Goal: Information Seeking & Learning: Learn about a topic

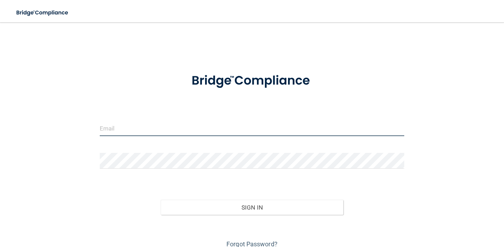
click at [250, 124] on input "email" at bounding box center [252, 128] width 304 height 16
click at [187, 133] on input "email" at bounding box center [252, 128] width 304 height 16
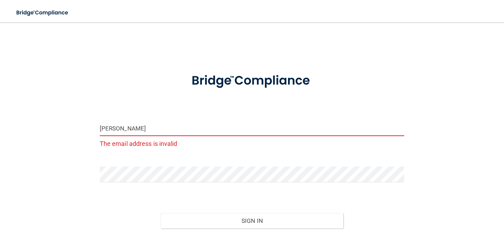
click at [163, 130] on input "ana" at bounding box center [252, 128] width 304 height 16
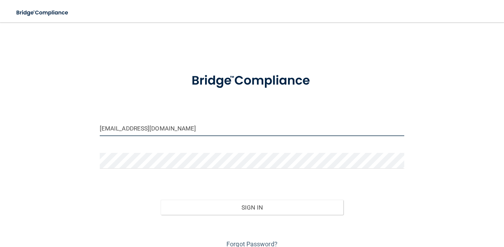
type input "[EMAIL_ADDRESS][DOMAIN_NAME]"
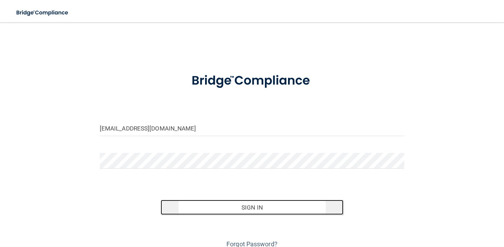
click at [209, 213] on button "Sign In" at bounding box center [252, 207] width 183 height 15
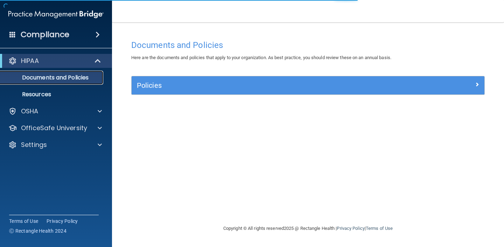
click at [54, 78] on p "Documents and Policies" at bounding box center [53, 77] width 96 height 7
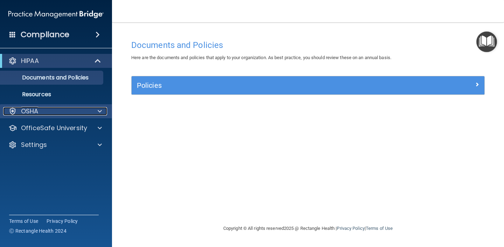
click at [55, 109] on div "OSHA" at bounding box center [46, 111] width 87 height 8
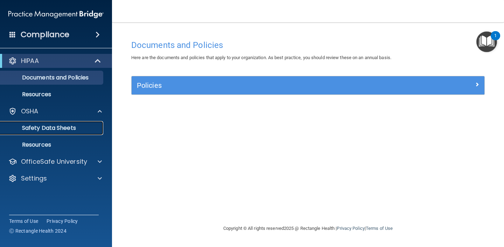
click at [44, 125] on p "Safety Data Sheets" at bounding box center [53, 128] width 96 height 7
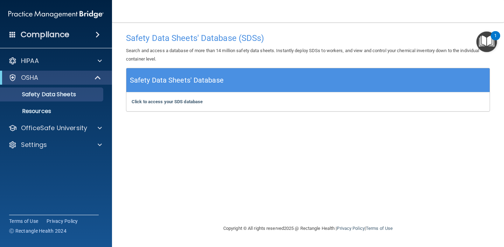
click at [63, 34] on h4 "Compliance" at bounding box center [45, 35] width 49 height 10
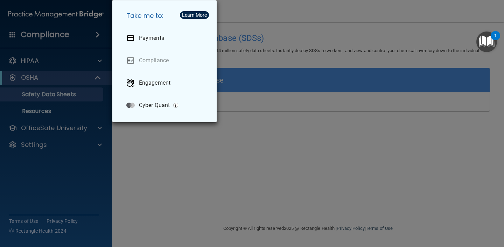
click at [191, 152] on div "Take me to: Payments Compliance Engagement Cyber Quant" at bounding box center [252, 123] width 504 height 247
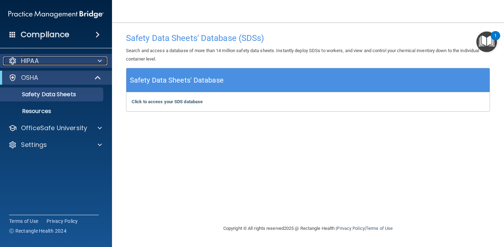
click at [63, 62] on div "HIPAA" at bounding box center [46, 61] width 87 height 8
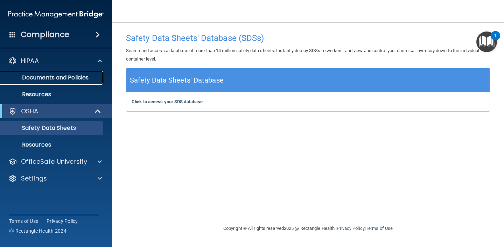
click at [63, 81] on p "Documents and Policies" at bounding box center [53, 77] width 96 height 7
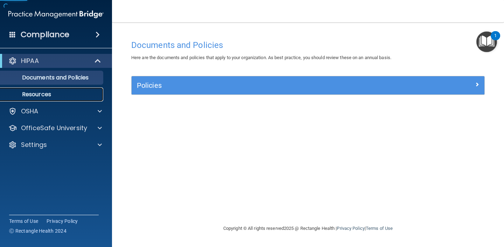
click at [53, 87] on link "Resources" at bounding box center [48, 94] width 110 height 14
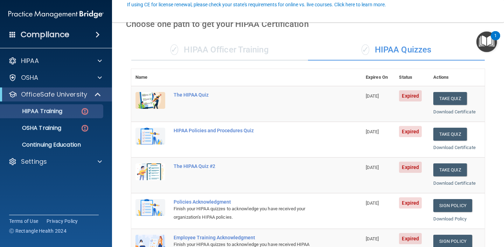
scroll to position [73, 0]
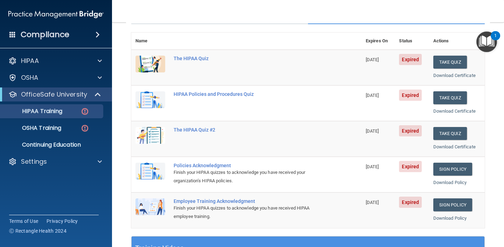
click at [496, 42] on div "1" at bounding box center [495, 40] width 2 height 9
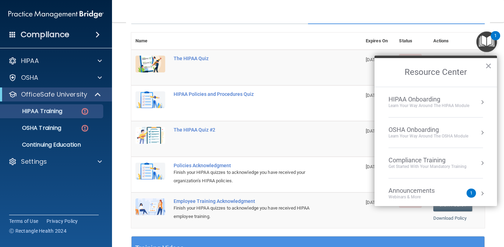
click at [307, 33] on th at bounding box center [265, 41] width 192 height 17
click at [491, 64] on button "×" at bounding box center [488, 65] width 7 height 11
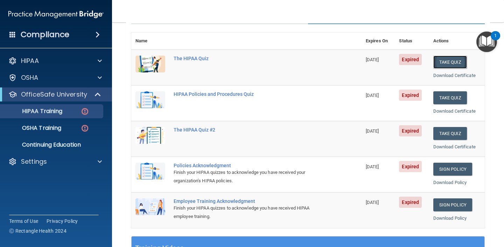
click at [454, 59] on button "Take Quiz" at bounding box center [450, 62] width 34 height 13
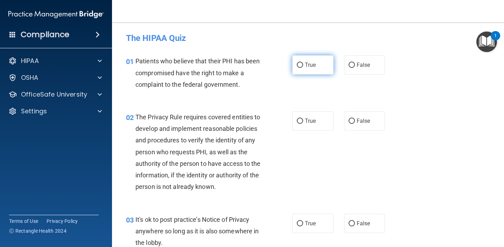
click at [301, 63] on input "True" at bounding box center [300, 65] width 6 height 5
radio input "true"
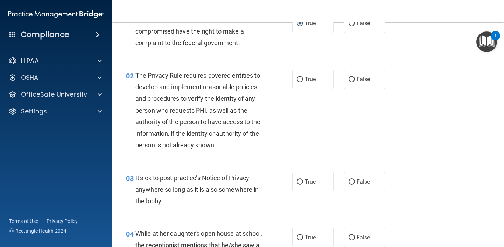
scroll to position [45, 0]
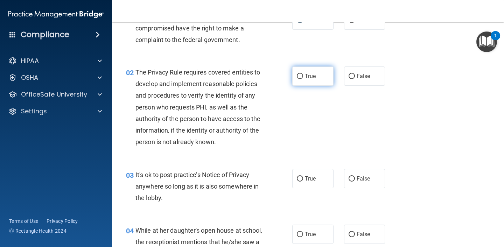
click at [299, 77] on input "True" at bounding box center [300, 76] width 6 height 5
radio input "true"
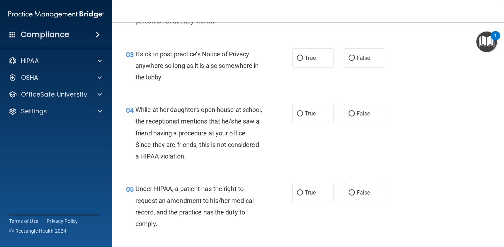
scroll to position [169, 0]
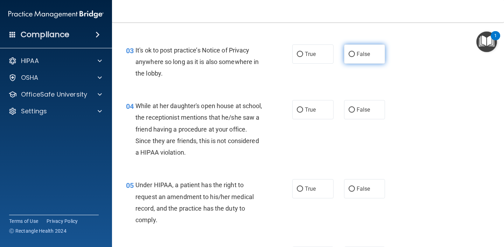
click at [353, 54] on input "False" at bounding box center [352, 54] width 6 height 5
radio input "true"
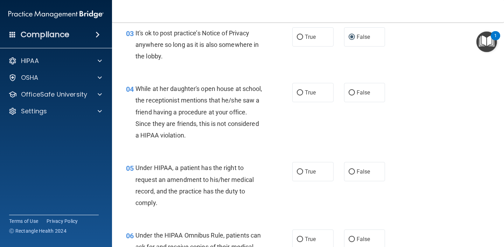
scroll to position [185, 0]
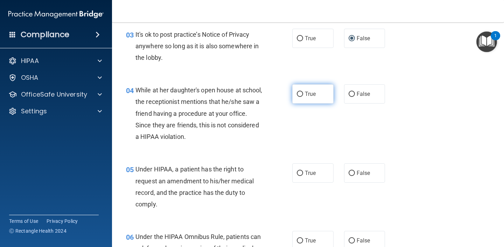
click at [332, 94] on label "True" at bounding box center [312, 93] width 41 height 19
click at [303, 94] on input "True" at bounding box center [300, 94] width 6 height 5
radio input "true"
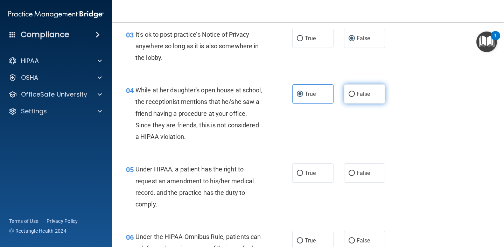
click at [348, 94] on label "False" at bounding box center [364, 93] width 41 height 19
click at [349, 94] on input "False" at bounding box center [352, 94] width 6 height 5
radio input "true"
radio input "false"
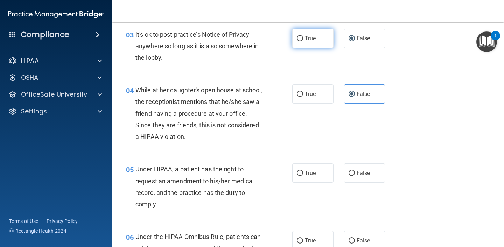
click at [302, 36] on input "True" at bounding box center [300, 38] width 6 height 5
radio input "true"
radio input "false"
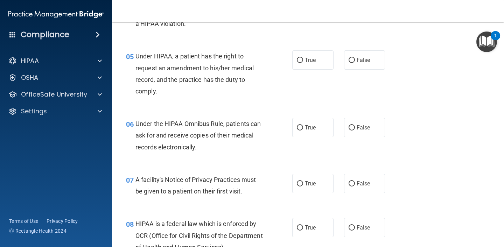
scroll to position [300, 0]
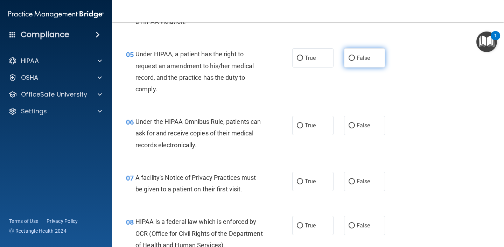
click at [353, 63] on label "False" at bounding box center [364, 57] width 41 height 19
click at [353, 61] on input "False" at bounding box center [352, 58] width 6 height 5
radio input "true"
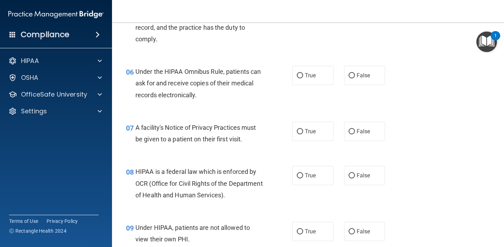
scroll to position [366, 0]
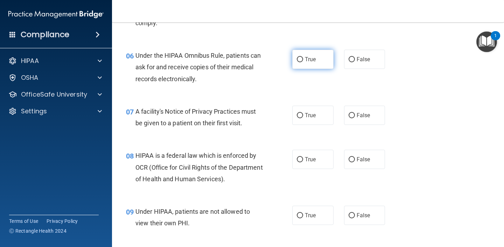
click at [299, 60] on input "True" at bounding box center [300, 59] width 6 height 5
radio input "true"
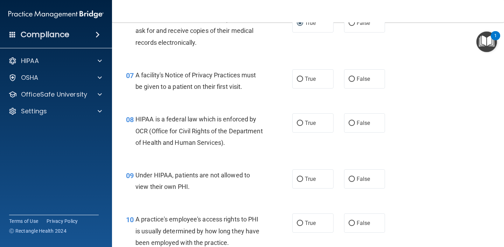
scroll to position [415, 0]
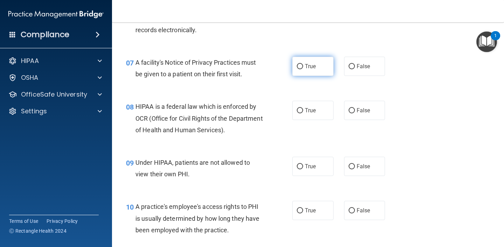
click at [301, 70] on label "True" at bounding box center [312, 66] width 41 height 19
click at [301, 69] on input "True" at bounding box center [300, 66] width 6 height 5
radio input "true"
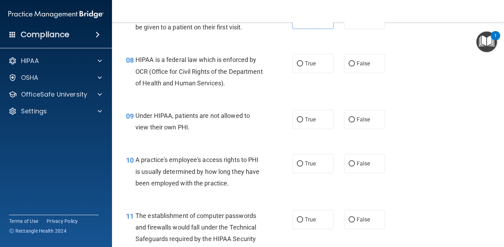
scroll to position [463, 0]
click at [296, 67] on label "True" at bounding box center [312, 63] width 41 height 19
click at [297, 66] on input "True" at bounding box center [300, 63] width 6 height 5
radio input "true"
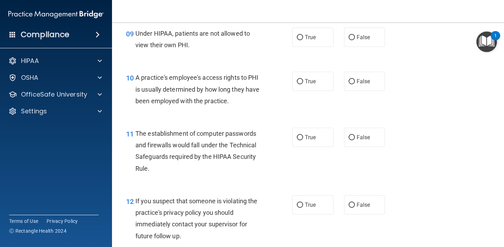
scroll to position [541, 0]
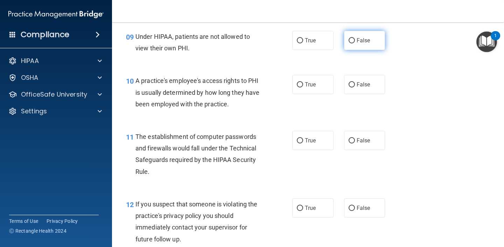
click at [357, 46] on label "False" at bounding box center [364, 40] width 41 height 19
click at [355, 43] on input "False" at bounding box center [352, 40] width 6 height 5
radio input "true"
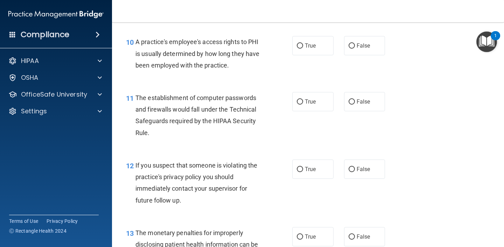
scroll to position [581, 0]
click at [350, 52] on label "False" at bounding box center [364, 45] width 41 height 19
click at [350, 48] on input "False" at bounding box center [352, 45] width 6 height 5
radio input "true"
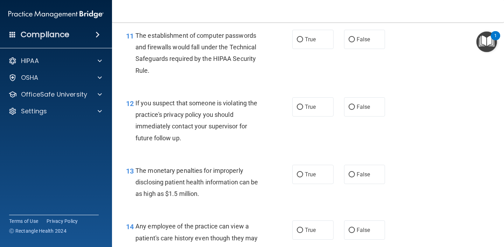
scroll to position [647, 0]
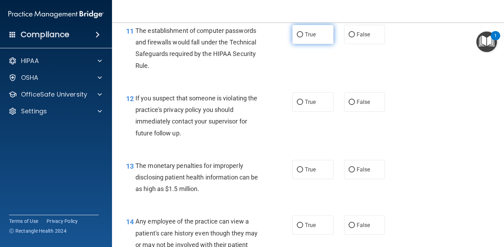
click at [311, 36] on span "True" at bounding box center [310, 34] width 11 height 7
click at [303, 36] on input "True" at bounding box center [300, 34] width 6 height 5
radio input "true"
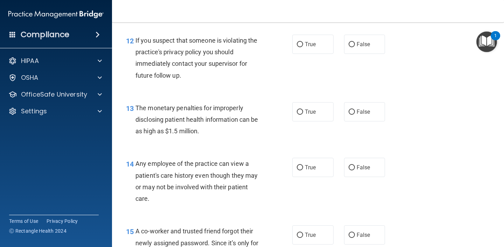
scroll to position [710, 0]
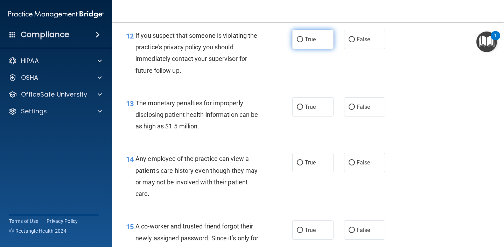
click at [307, 41] on span "True" at bounding box center [310, 39] width 11 height 7
click at [303, 41] on input "True" at bounding box center [300, 39] width 6 height 5
radio input "true"
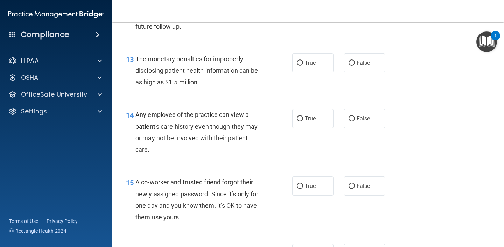
scroll to position [775, 0]
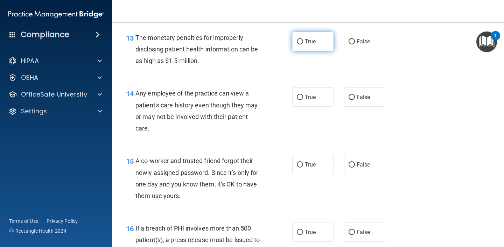
click at [298, 46] on label "True" at bounding box center [312, 41] width 41 height 19
click at [298, 44] on input "True" at bounding box center [300, 41] width 6 height 5
radio input "true"
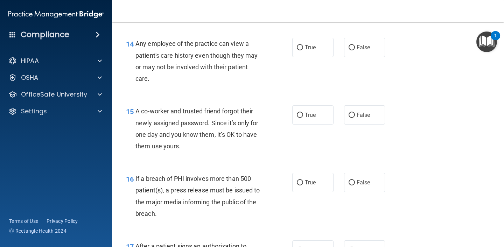
scroll to position [831, 0]
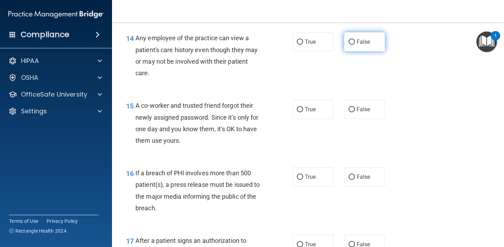
click at [371, 41] on label "False" at bounding box center [364, 41] width 41 height 19
click at [355, 41] on input "False" at bounding box center [352, 42] width 6 height 5
radio input "true"
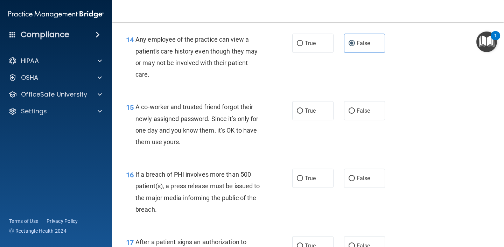
scroll to position [828, 0]
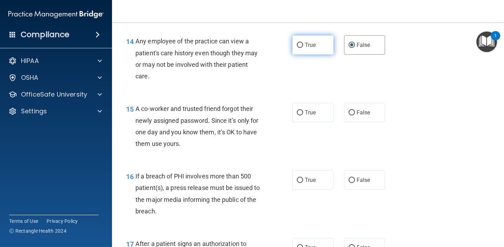
click at [302, 44] on input "True" at bounding box center [300, 45] width 6 height 5
radio input "true"
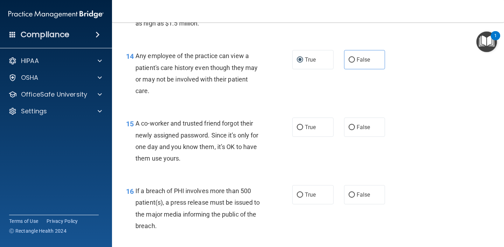
scroll to position [820, 0]
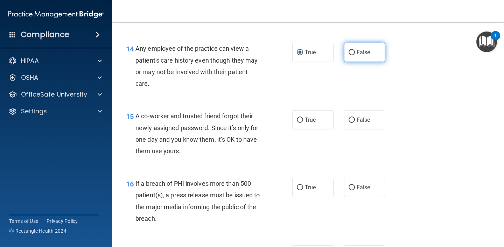
click at [363, 59] on label "False" at bounding box center [364, 52] width 41 height 19
click at [355, 55] on input "False" at bounding box center [352, 52] width 6 height 5
radio input "true"
radio input "false"
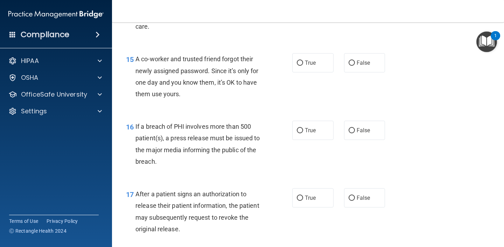
scroll to position [897, 0]
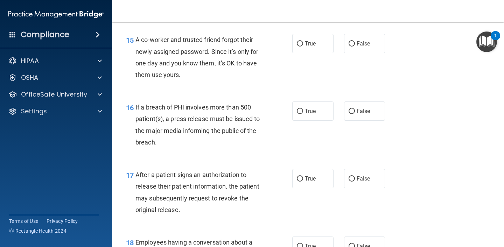
drag, startPoint x: 348, startPoint y: 46, endPoint x: 335, endPoint y: 52, distance: 13.8
click at [348, 46] on label "False" at bounding box center [364, 43] width 41 height 19
click at [349, 46] on input "False" at bounding box center [352, 43] width 6 height 5
radio input "true"
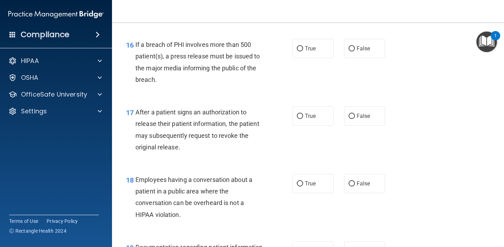
scroll to position [961, 0]
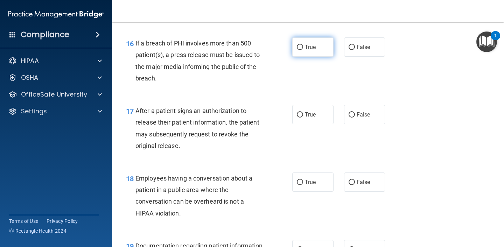
click at [294, 49] on label "True" at bounding box center [312, 46] width 41 height 19
click at [297, 49] on input "True" at bounding box center [300, 47] width 6 height 5
radio input "true"
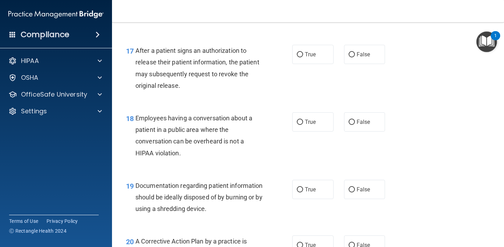
scroll to position [1022, 0]
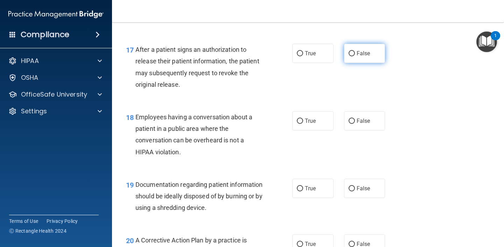
click at [350, 51] on input "False" at bounding box center [352, 53] width 6 height 5
radio input "true"
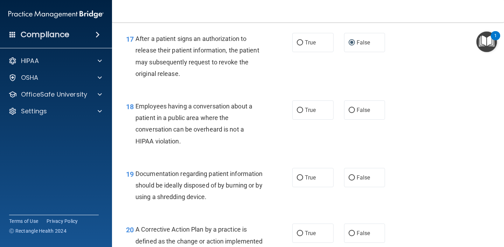
scroll to position [1034, 0]
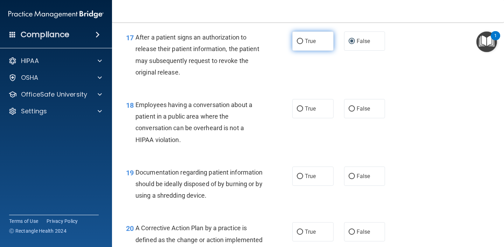
click at [300, 49] on label "True" at bounding box center [312, 40] width 41 height 19
click at [300, 44] on input "True" at bounding box center [300, 41] width 6 height 5
radio input "true"
radio input "false"
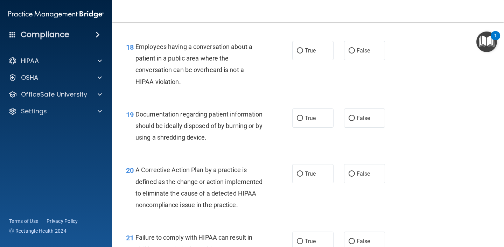
scroll to position [1096, 0]
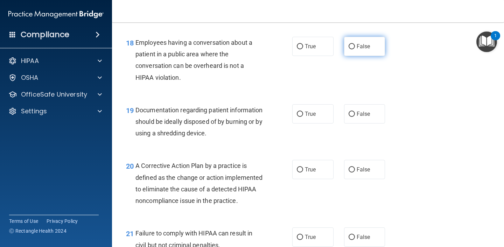
click at [369, 47] on span "False" at bounding box center [364, 46] width 14 height 7
click at [355, 47] on input "False" at bounding box center [352, 46] width 6 height 5
radio input "true"
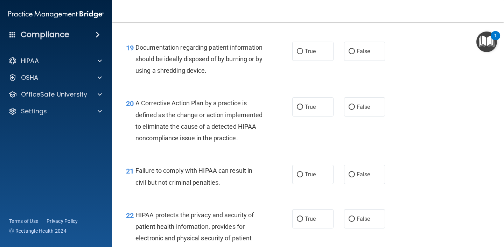
scroll to position [1164, 0]
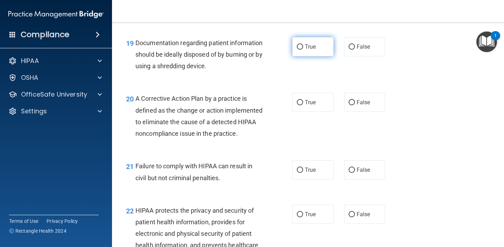
click at [303, 51] on label "True" at bounding box center [312, 46] width 41 height 19
click at [303, 50] on input "True" at bounding box center [300, 46] width 6 height 5
radio input "true"
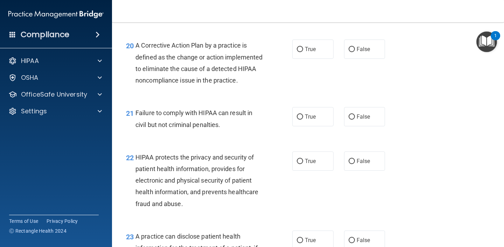
scroll to position [1216, 0]
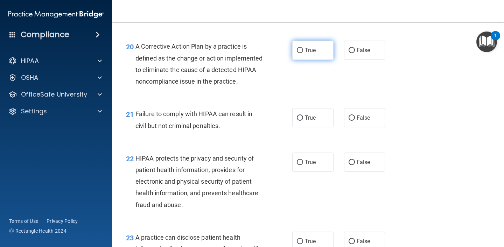
click at [307, 50] on span "True" at bounding box center [310, 50] width 11 height 7
click at [303, 50] on input "True" at bounding box center [300, 50] width 6 height 5
radio input "true"
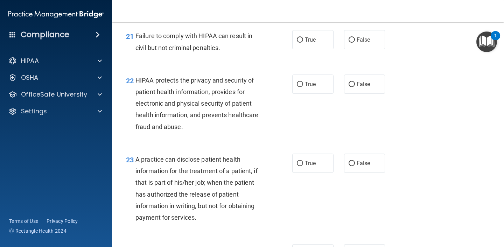
scroll to position [1306, 0]
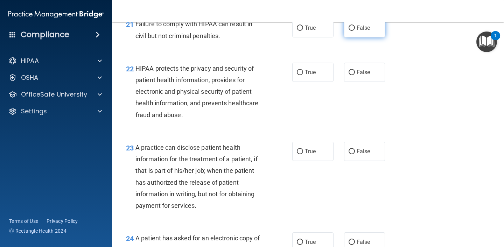
click at [348, 37] on label "False" at bounding box center [364, 27] width 41 height 19
click at [349, 31] on input "False" at bounding box center [352, 28] width 6 height 5
radio input "true"
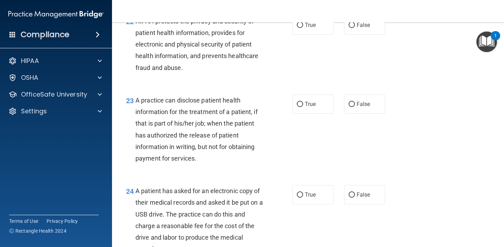
scroll to position [1353, 0]
click at [304, 35] on label "True" at bounding box center [312, 25] width 41 height 19
click at [303, 28] on input "True" at bounding box center [300, 25] width 6 height 5
radio input "true"
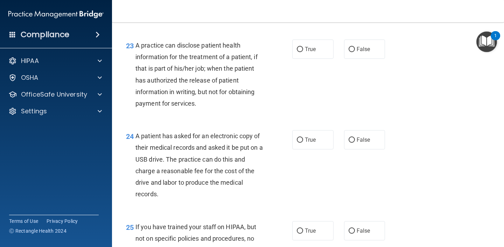
scroll to position [1425, 0]
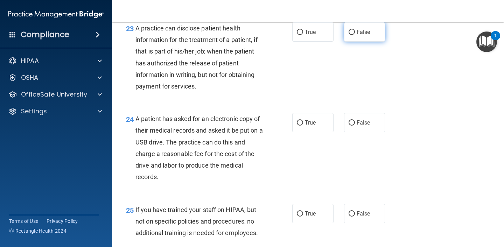
click at [346, 42] on label "False" at bounding box center [364, 31] width 41 height 19
click at [349, 35] on input "False" at bounding box center [352, 32] width 6 height 5
radio input "true"
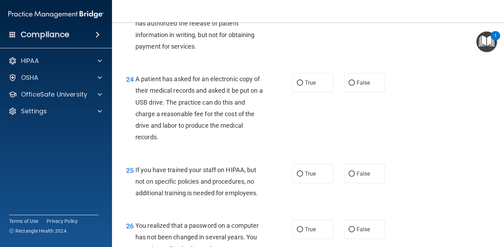
scroll to position [1523, 0]
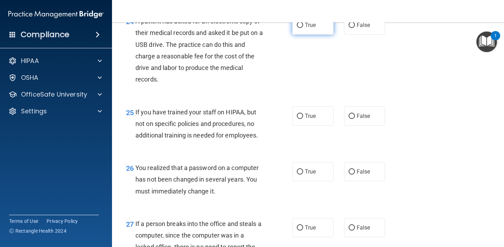
click at [309, 28] on span "True" at bounding box center [310, 25] width 11 height 7
click at [303, 28] on input "True" at bounding box center [300, 25] width 6 height 5
radio input "true"
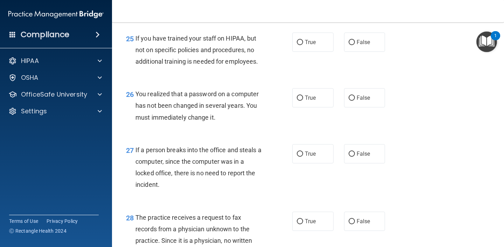
scroll to position [1597, 0]
click at [352, 45] on input "False" at bounding box center [352, 42] width 6 height 5
radio input "true"
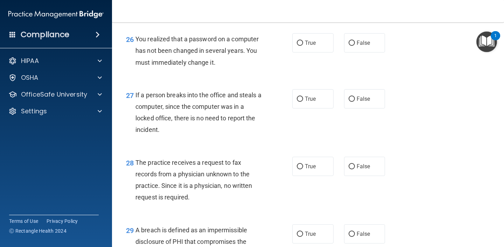
scroll to position [1652, 0]
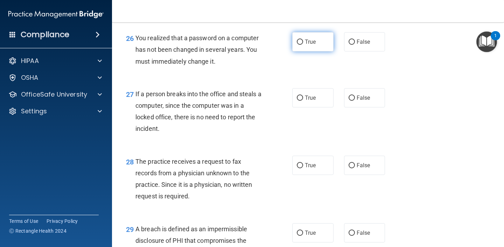
click at [312, 45] on span "True" at bounding box center [310, 41] width 11 height 7
click at [303, 45] on input "True" at bounding box center [300, 42] width 6 height 5
radio input "true"
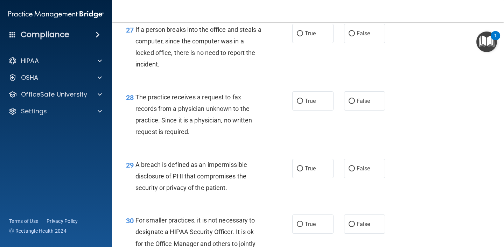
scroll to position [1718, 0]
click at [348, 42] on label "False" at bounding box center [364, 32] width 41 height 19
click at [349, 36] on input "False" at bounding box center [352, 32] width 6 height 5
radio input "true"
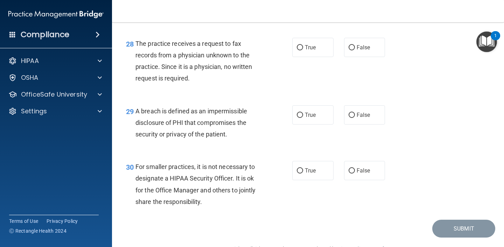
scroll to position [1771, 0]
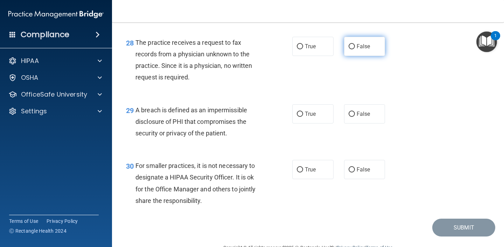
click at [365, 50] on span "False" at bounding box center [364, 46] width 14 height 7
click at [355, 49] on input "False" at bounding box center [352, 46] width 6 height 5
radio input "true"
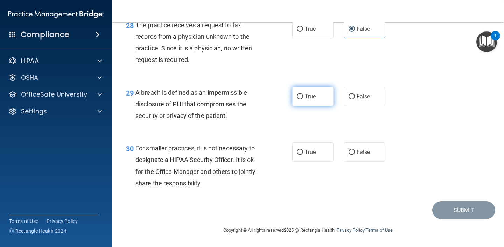
click at [317, 99] on label "True" at bounding box center [312, 96] width 41 height 19
click at [303, 99] on input "True" at bounding box center [300, 96] width 6 height 5
radio input "true"
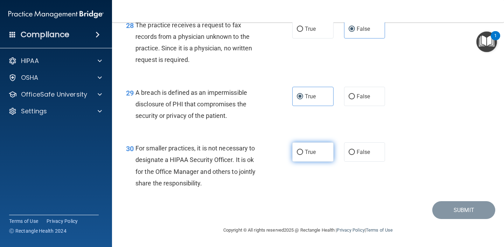
click at [294, 159] on label "True" at bounding box center [312, 151] width 41 height 19
click at [297, 155] on input "True" at bounding box center [300, 152] width 6 height 5
radio input "true"
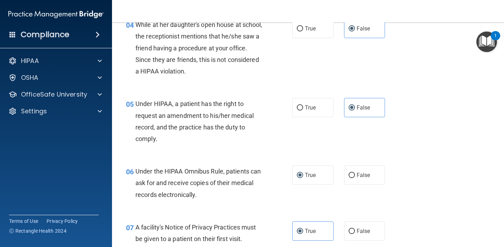
scroll to position [0, 0]
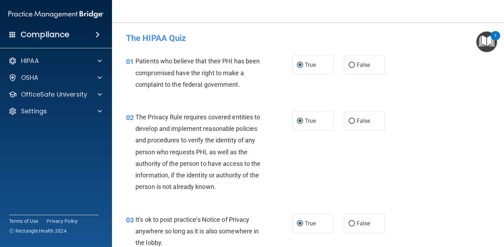
click at [192, 76] on span "Patients who believe that their PHI has been compromised have the right to make…" at bounding box center [197, 72] width 124 height 30
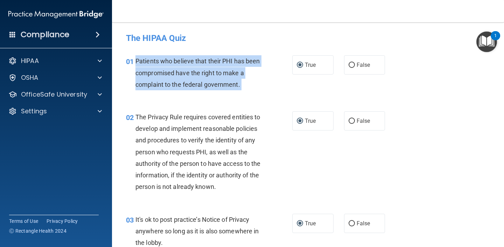
click at [192, 76] on span "Patients who believe that their PHI has been compromised have the right to make…" at bounding box center [197, 72] width 124 height 30
copy div "Patients who believe that their PHI has been compromised have the right to make…"
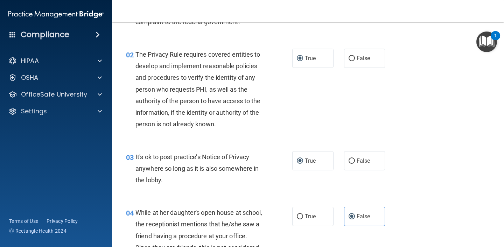
click at [209, 102] on span "The Privacy Rule requires covered entities to develop and implement reasonable …" at bounding box center [197, 89] width 125 height 77
click at [197, 99] on span "The Privacy Rule requires covered entities to develop and implement reasonable …" at bounding box center [197, 89] width 125 height 77
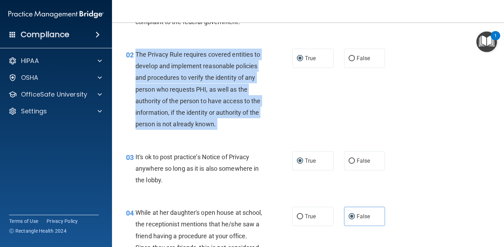
click at [197, 99] on span "The Privacy Rule requires covered entities to develop and implement reasonable …" at bounding box center [197, 89] width 125 height 77
copy div "The Privacy Rule requires covered entities to develop and implement reasonable …"
click at [197, 99] on span "The Privacy Rule requires covered entities to develop and implement reasonable …" at bounding box center [197, 89] width 125 height 77
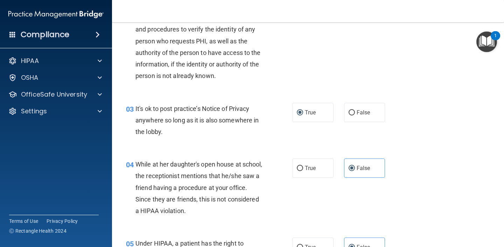
scroll to position [154, 0]
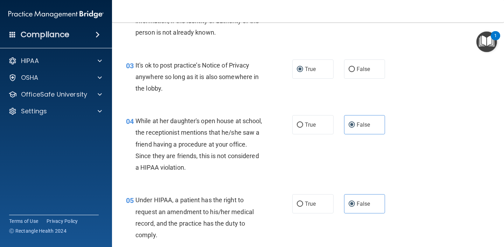
click at [155, 63] on span "It's ok to post practice’s Notice of Privacy anywhere so long as it is also som…" at bounding box center [196, 77] width 123 height 30
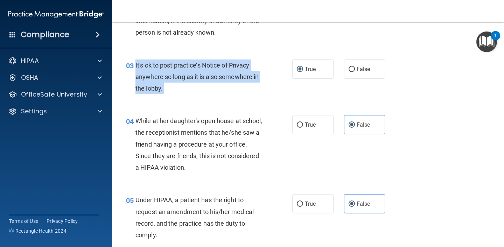
click at [155, 63] on span "It's ok to post practice’s Notice of Privacy anywhere so long as it is also som…" at bounding box center [196, 77] width 123 height 30
copy div "It's ok to post practice’s Notice of Privacy anywhere so long as it is also som…"
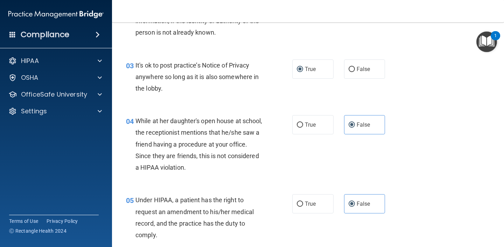
click at [261, 99] on div "03 It's ok to post practice’s Notice of Privacy anywhere so long as it is also …" at bounding box center [308, 79] width 374 height 56
click at [358, 57] on div "03 It's ok to post practice’s Notice of Privacy anywhere so long as it is also …" at bounding box center [308, 79] width 374 height 56
click at [355, 68] on input "False" at bounding box center [352, 69] width 6 height 5
radio input "true"
radio input "false"
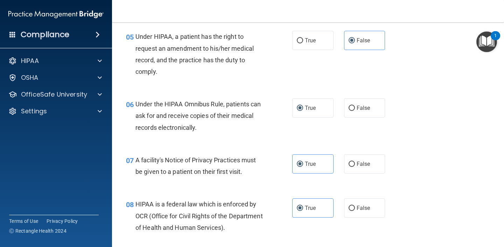
scroll to position [323, 0]
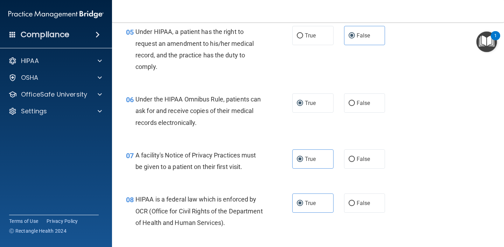
click at [191, 51] on div "Under HIPAA, a patient has the right to request an amendment to his/her medical…" at bounding box center [201, 49] width 133 height 47
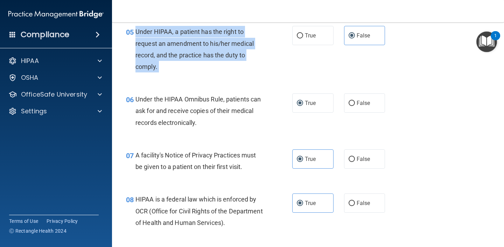
click at [191, 51] on div "Under HIPAA, a patient has the right to request an amendment to his/her medical…" at bounding box center [201, 49] width 133 height 47
copy div "Under HIPAA, a patient has the right to request an amendment to his/her medical…"
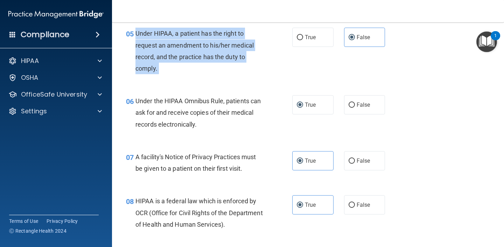
scroll to position [319, 0]
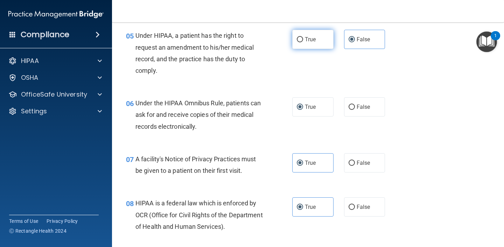
click at [302, 36] on label "True" at bounding box center [312, 39] width 41 height 19
click at [302, 37] on input "True" at bounding box center [300, 39] width 6 height 5
radio input "true"
radio input "false"
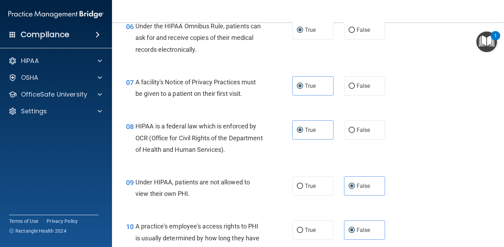
scroll to position [398, 0]
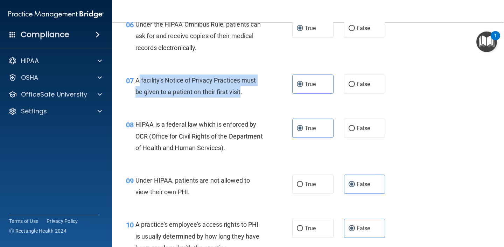
drag, startPoint x: 138, startPoint y: 83, endPoint x: 242, endPoint y: 97, distance: 105.2
click at [242, 97] on div "A facility's Notice of Privacy Practices must be given to a patient on their fi…" at bounding box center [201, 86] width 133 height 23
copy span "facility's Notice of Privacy Practices must be given to a patient on their firs…"
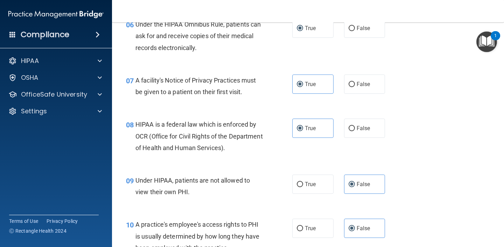
click at [242, 97] on div "A facility's Notice of Privacy Practices must be given to a patient on their fi…" at bounding box center [201, 86] width 133 height 23
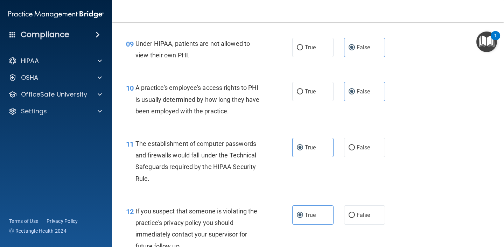
scroll to position [552, 0]
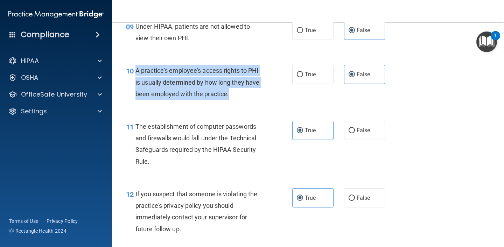
drag, startPoint x: 136, startPoint y: 70, endPoint x: 230, endPoint y: 91, distance: 95.4
click at [230, 91] on div "A practice's employee's access rights to PHI is usually determined by how long …" at bounding box center [201, 82] width 133 height 35
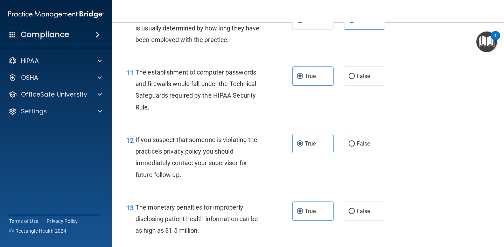
click at [227, 90] on div "The establishment of computer passwords and firewalls would fall under the Tech…" at bounding box center [201, 89] width 133 height 47
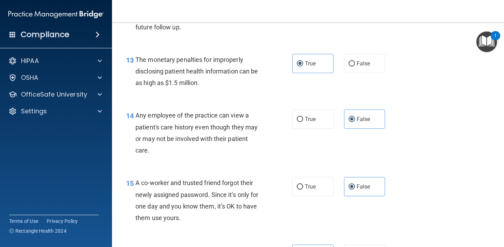
scroll to position [754, 0]
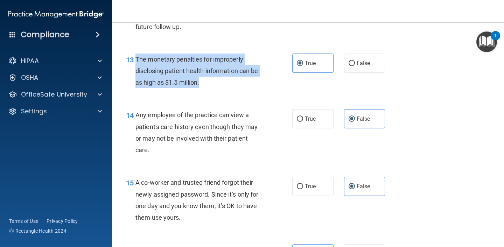
drag, startPoint x: 136, startPoint y: 59, endPoint x: 214, endPoint y: 80, distance: 80.8
click at [214, 80] on div "The monetary penalties for improperly disclosing patient health information can…" at bounding box center [201, 71] width 133 height 35
copy span "The monetary penalties for improperly disclosing patient health information can…"
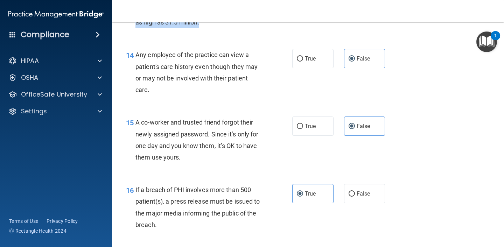
scroll to position [817, 0]
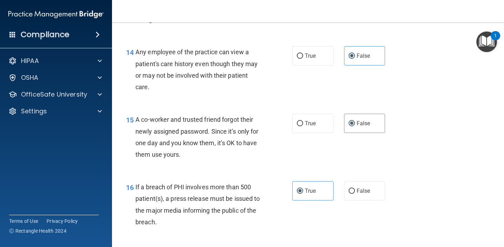
click at [147, 78] on span "Any employee of the practice can view a patient's care history even though they…" at bounding box center [196, 69] width 122 height 42
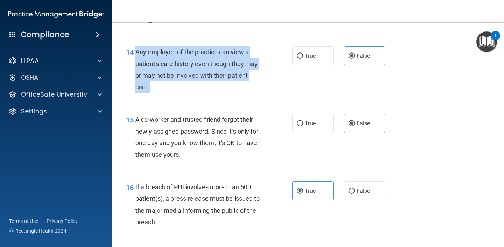
drag, startPoint x: 135, startPoint y: 53, endPoint x: 153, endPoint y: 90, distance: 41.3
click at [153, 90] on div "14 Any employee of the practice can view a patient's care history even though t…" at bounding box center [208, 71] width 187 height 50
copy div "Any employee of the practice can view a patient's care history even though they…"
click at [242, 81] on div "Any employee of the practice can view a patient's care history even though they…" at bounding box center [201, 69] width 133 height 47
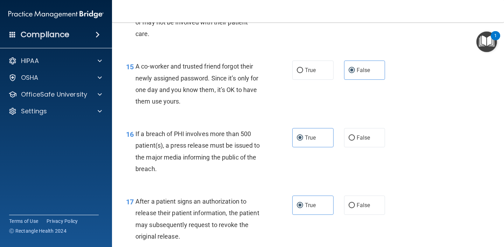
scroll to position [871, 0]
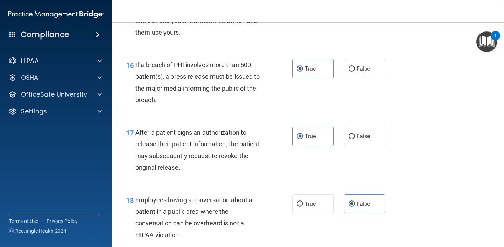
click at [167, 94] on div "If a breach of PHI involves more than 500 patient(s), a press release must be i…" at bounding box center [201, 82] width 133 height 47
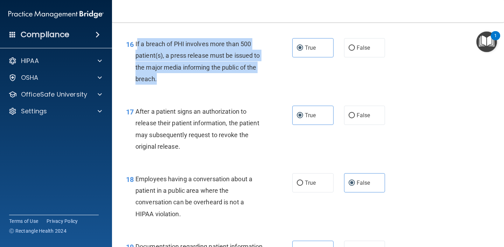
drag, startPoint x: 159, startPoint y: 79, endPoint x: 136, endPoint y: 43, distance: 42.6
click at [137, 43] on div "If a breach of PHI involves more than 500 patient(s), a press release must be i…" at bounding box center [201, 61] width 133 height 47
copy span "f a breach of PHI involves more than 500 patient(s), a press release must be is…"
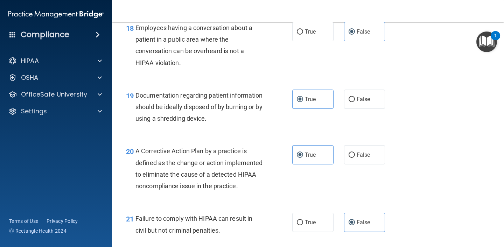
scroll to position [1146, 0]
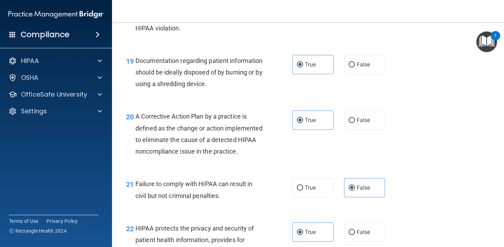
click at [184, 70] on span "Documentation regarding patient information should be ideally disposed of by bu…" at bounding box center [198, 72] width 127 height 30
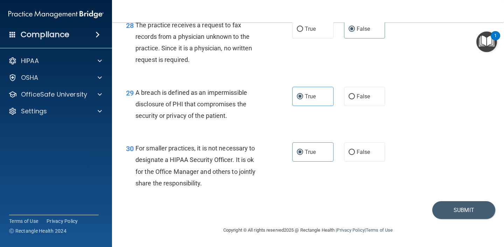
scroll to position [1798, 0]
click at [187, 174] on span "For smaller practices, it is not necessary to designate a HIPAA Security Office…" at bounding box center [195, 166] width 120 height 42
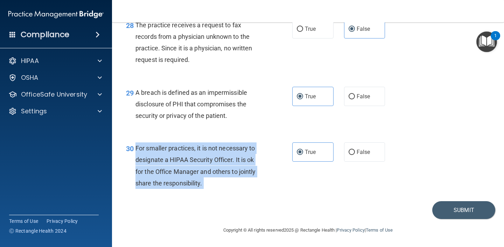
click at [187, 174] on span "For smaller practices, it is not necessary to designate a HIPAA Security Office…" at bounding box center [195, 166] width 120 height 42
copy div "For smaller practices, it is not necessary to designate a HIPAA Security Office…"
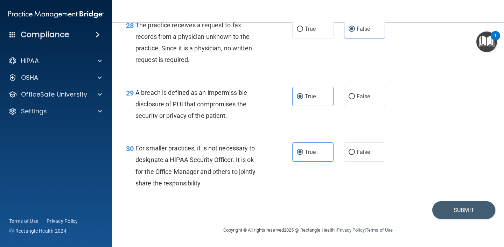
click at [201, 114] on div "A breach is defined as an impermissible disclosure of PHI that compromises the …" at bounding box center [201, 104] width 133 height 35
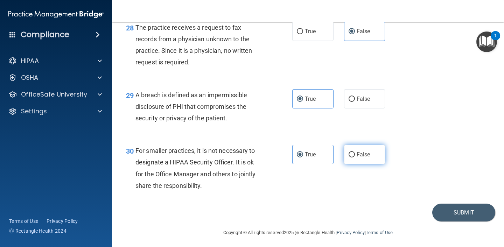
click at [358, 158] on span "False" at bounding box center [364, 154] width 14 height 7
click at [355, 157] on input "False" at bounding box center [352, 154] width 6 height 5
radio input "true"
radio input "false"
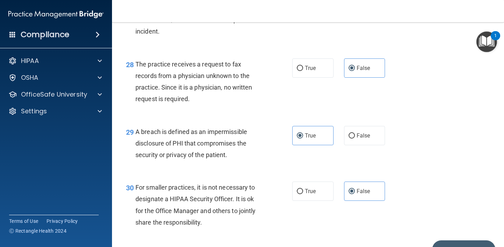
scroll to position [1747, 0]
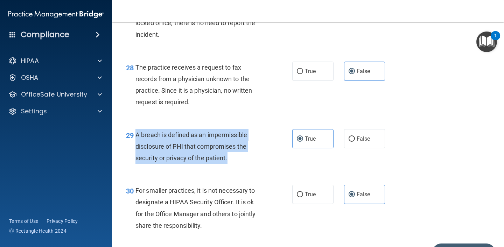
drag, startPoint x: 136, startPoint y: 147, endPoint x: 231, endPoint y: 170, distance: 97.5
click at [231, 164] on div "A breach is defined as an impermissible disclosure of PHI that compromises the …" at bounding box center [201, 146] width 133 height 35
copy span "A breach is defined as an impermissible disclosure of PHI that compromises the …"
click at [218, 157] on span "A breach is defined as an impermissible disclosure of PHI that compromises the …" at bounding box center [191, 146] width 112 height 30
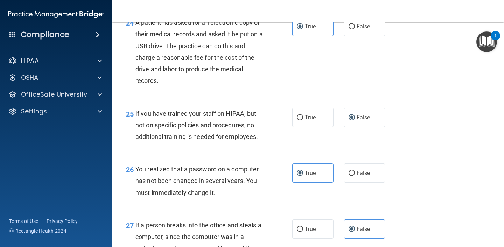
scroll to position [1515, 0]
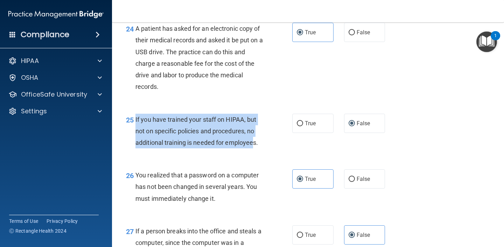
drag, startPoint x: 135, startPoint y: 130, endPoint x: 255, endPoint y: 157, distance: 122.8
click at [255, 152] on div "25 If you have trained your staff on HIPAA, but not on specific policies and pr…" at bounding box center [208, 133] width 187 height 38
click at [255, 146] on span "If you have trained your staff on HIPAA, but not on specific policies and proce…" at bounding box center [196, 131] width 122 height 30
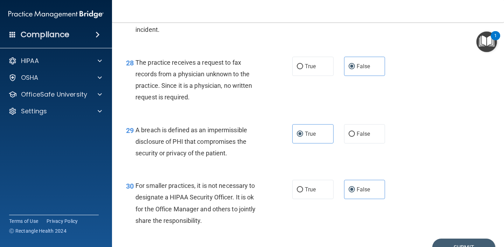
scroll to position [1801, 0]
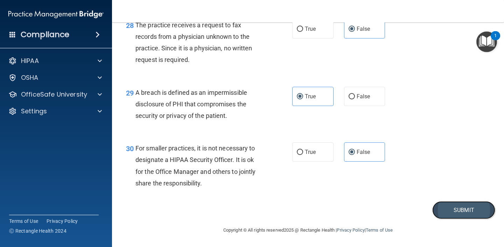
click at [458, 213] on button "Submit" at bounding box center [463, 210] width 63 height 18
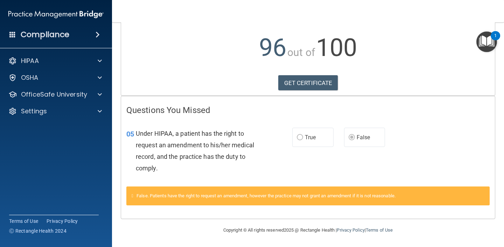
scroll to position [67, 0]
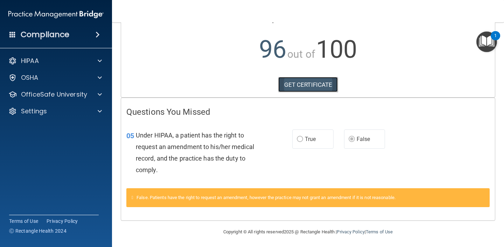
click at [301, 86] on link "GET CERTIFICATE" at bounding box center [308, 84] width 60 height 15
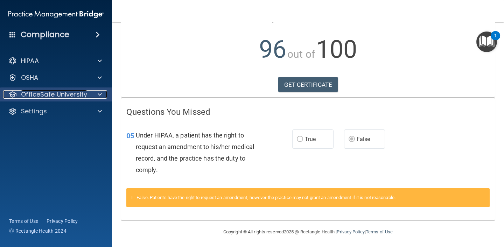
click at [98, 95] on div at bounding box center [98, 94] width 17 height 8
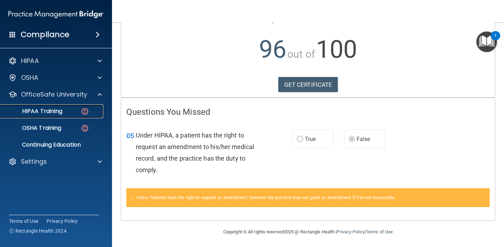
click at [59, 113] on p "HIPAA Training" at bounding box center [34, 111] width 58 height 7
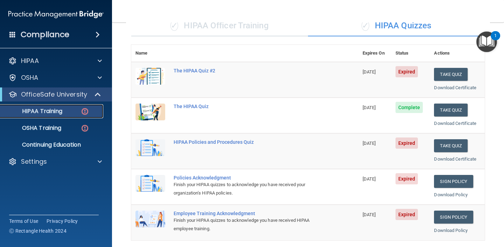
scroll to position [55, 0]
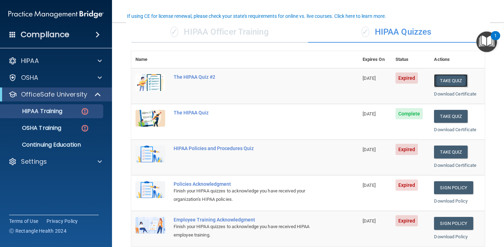
click at [455, 83] on button "Take Quiz" at bounding box center [451, 80] width 34 height 13
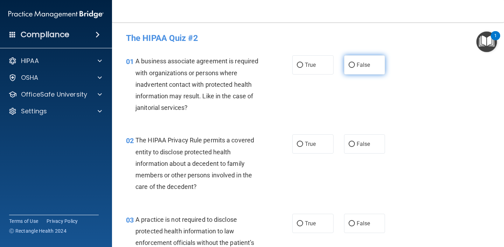
click at [347, 64] on label "False" at bounding box center [364, 64] width 41 height 19
click at [349, 64] on input "False" at bounding box center [352, 65] width 6 height 5
radio input "true"
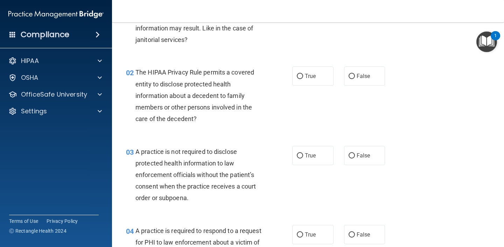
scroll to position [73, 0]
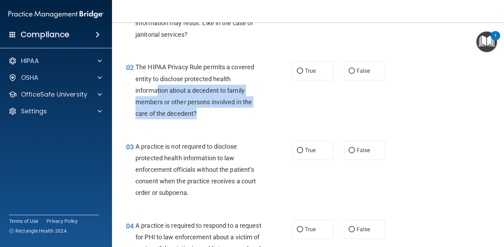
drag, startPoint x: 204, startPoint y: 114, endPoint x: 156, endPoint y: 92, distance: 53.3
click at [156, 92] on div "The HIPAA Privacy Rule permits a covered entity to disclose protected health in…" at bounding box center [201, 90] width 133 height 58
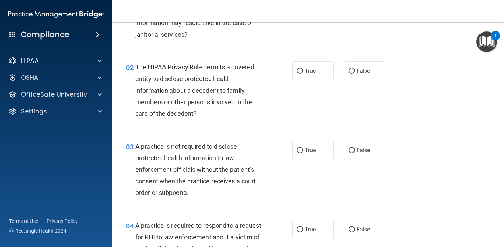
click at [156, 92] on span "The HIPAA Privacy Rule permits a covered entity to disclose protected health in…" at bounding box center [194, 90] width 119 height 54
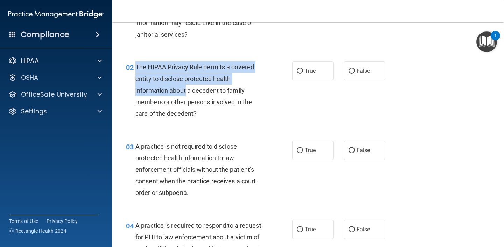
drag, startPoint x: 136, startPoint y: 65, endPoint x: 187, endPoint y: 90, distance: 56.5
click at [187, 90] on span "The HIPAA Privacy Rule permits a covered entity to disclose protected health in…" at bounding box center [194, 90] width 119 height 54
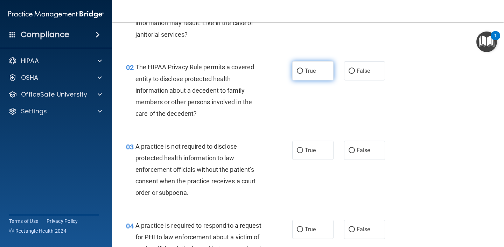
click at [327, 73] on label "True" at bounding box center [312, 70] width 41 height 19
click at [303, 73] on input "True" at bounding box center [300, 71] width 6 height 5
radio input "true"
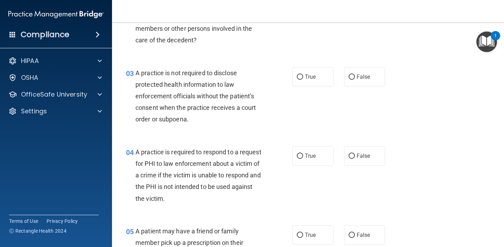
scroll to position [148, 0]
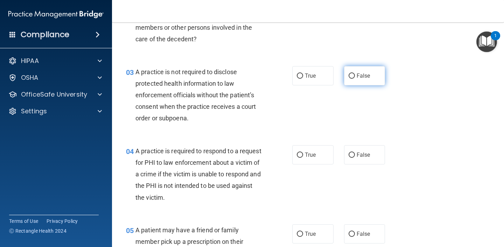
click at [356, 76] on label "False" at bounding box center [364, 75] width 41 height 19
click at [355, 76] on input "False" at bounding box center [352, 75] width 6 height 5
radio input "true"
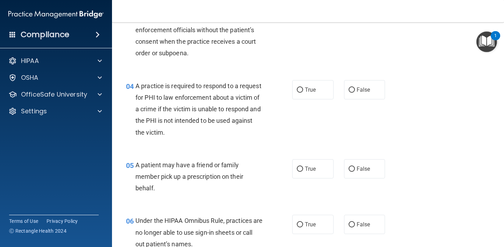
scroll to position [225, 0]
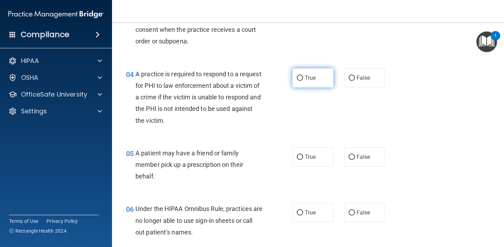
click at [304, 85] on label "True" at bounding box center [312, 77] width 41 height 19
click at [303, 81] on input "True" at bounding box center [300, 78] width 6 height 5
radio input "true"
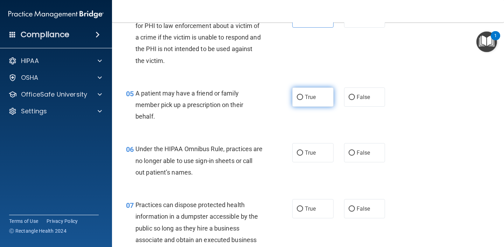
click at [320, 102] on label "True" at bounding box center [312, 96] width 41 height 19
click at [303, 100] on input "True" at bounding box center [300, 97] width 6 height 5
radio input "true"
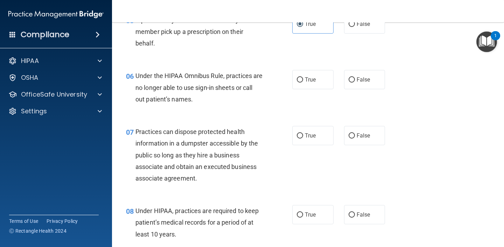
scroll to position [359, 0]
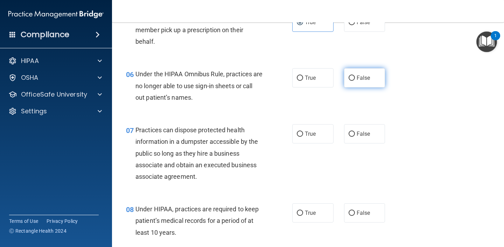
click at [360, 77] on span "False" at bounding box center [364, 78] width 14 height 7
click at [355, 77] on input "False" at bounding box center [352, 78] width 6 height 5
radio input "true"
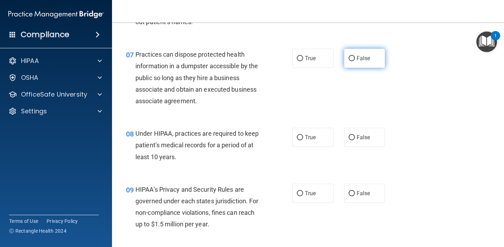
click at [351, 61] on input "False" at bounding box center [352, 58] width 6 height 5
radio input "true"
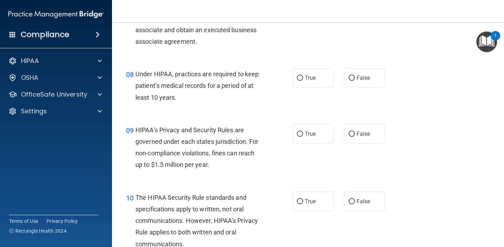
scroll to position [496, 0]
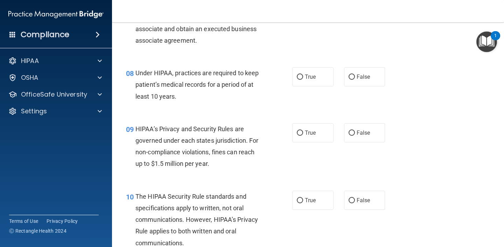
click at [166, 85] on span "Under HIPAA, practices are required to keep patient’s medical records for a per…" at bounding box center [196, 84] width 123 height 30
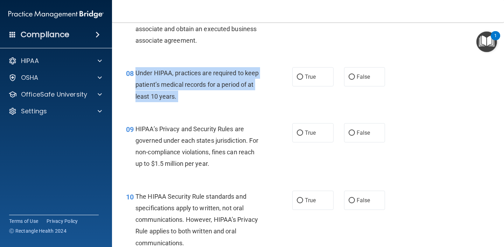
click at [166, 85] on span "Under HIPAA, practices are required to keep patient’s medical records for a per…" at bounding box center [196, 84] width 123 height 30
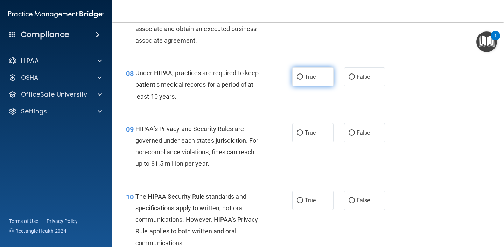
click at [314, 86] on label "True" at bounding box center [312, 76] width 41 height 19
click at [303, 80] on input "True" at bounding box center [300, 77] width 6 height 5
radio input "true"
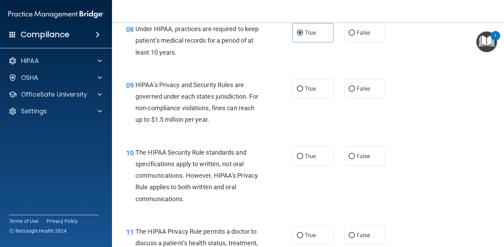
scroll to position [543, 0]
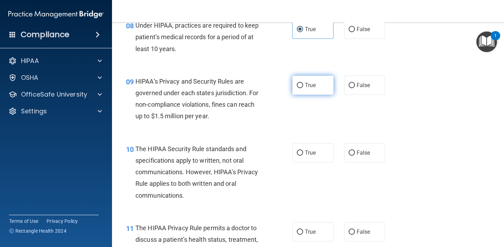
click at [299, 91] on label "True" at bounding box center [312, 85] width 41 height 19
click at [299, 88] on input "True" at bounding box center [300, 85] width 6 height 5
radio input "true"
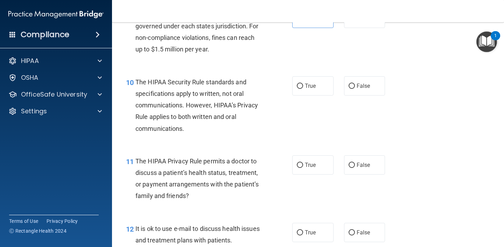
scroll to position [618, 0]
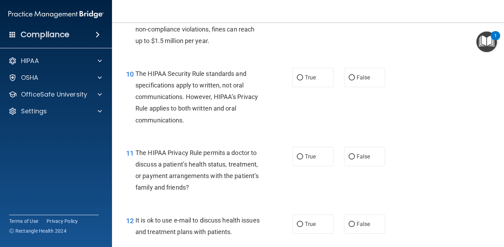
click at [164, 113] on div "The HIPAA Security Rule standards and specifications apply to written, not oral…" at bounding box center [201, 97] width 133 height 58
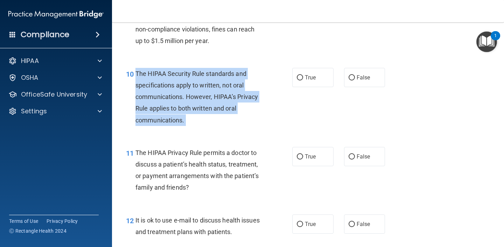
click at [164, 113] on div "The HIPAA Security Rule standards and specifications apply to written, not oral…" at bounding box center [201, 97] width 133 height 58
click at [213, 108] on span "The HIPAA Security Rule standards and specifications apply to written, not oral…" at bounding box center [196, 97] width 122 height 54
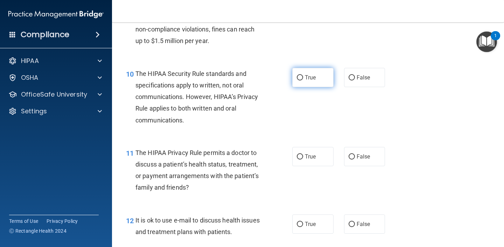
click at [299, 79] on input "True" at bounding box center [300, 77] width 6 height 5
radio input "true"
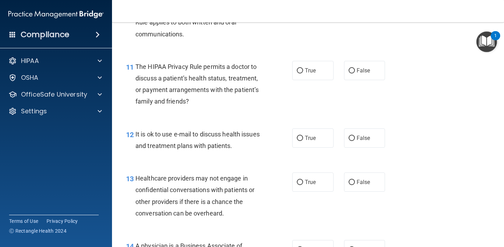
scroll to position [705, 0]
click at [360, 71] on span "False" at bounding box center [364, 70] width 14 height 7
click at [355, 71] on input "False" at bounding box center [352, 70] width 6 height 5
radio input "true"
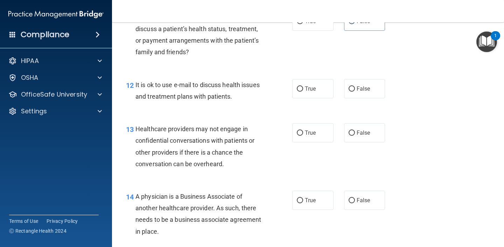
scroll to position [765, 0]
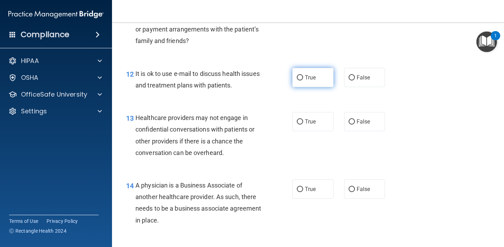
click at [304, 78] on label "True" at bounding box center [312, 77] width 41 height 19
click at [303, 78] on input "True" at bounding box center [300, 77] width 6 height 5
radio input "true"
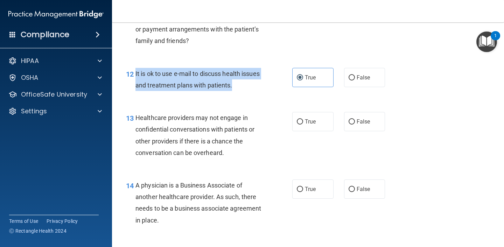
drag, startPoint x: 135, startPoint y: 73, endPoint x: 250, endPoint y: 87, distance: 115.0
click at [250, 87] on div "12 It is ok to use e-mail to discuss health issues and treatment plans with pat…" at bounding box center [208, 81] width 187 height 27
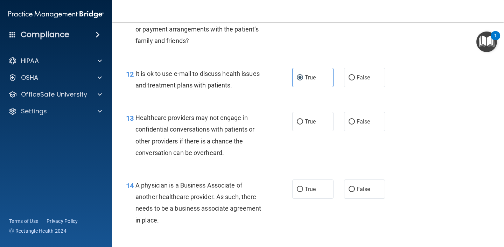
click at [228, 134] on div "Healthcare providers may not engage in confidential conversations with patients…" at bounding box center [201, 135] width 133 height 47
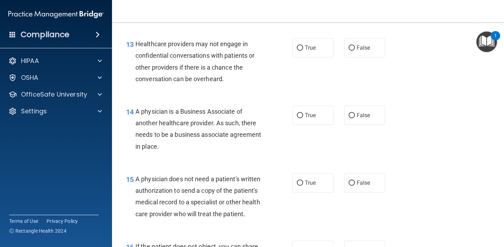
scroll to position [840, 0]
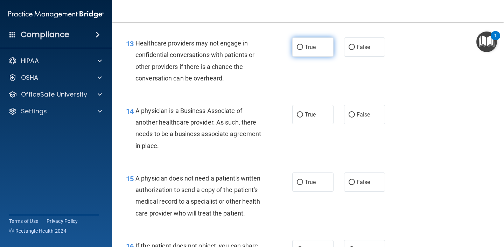
click at [313, 47] on span "True" at bounding box center [310, 47] width 11 height 7
click at [303, 47] on input "True" at bounding box center [300, 47] width 6 height 5
radio input "true"
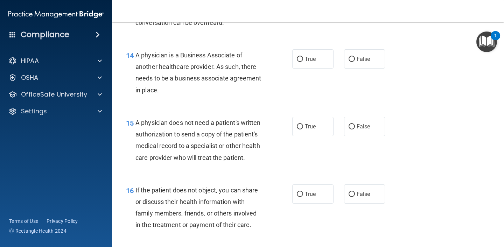
scroll to position [896, 0]
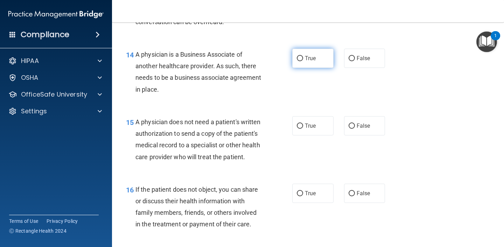
click at [311, 66] on label "True" at bounding box center [312, 58] width 41 height 19
click at [303, 61] on input "True" at bounding box center [300, 58] width 6 height 5
radio input "true"
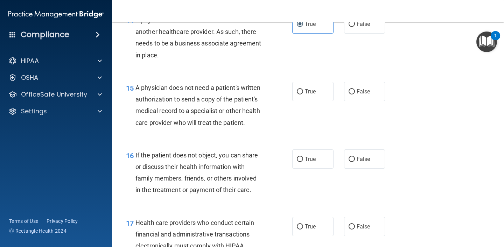
scroll to position [935, 0]
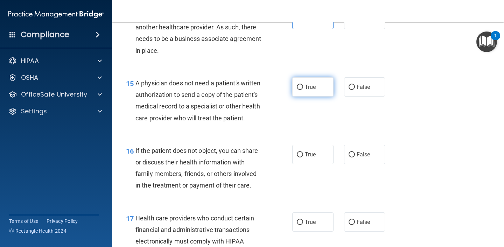
click at [310, 90] on span "True" at bounding box center [310, 87] width 11 height 7
click at [303, 90] on input "True" at bounding box center [300, 87] width 6 height 5
radio input "true"
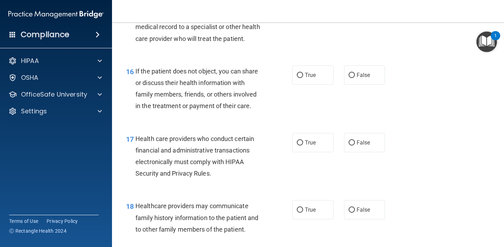
scroll to position [1015, 0]
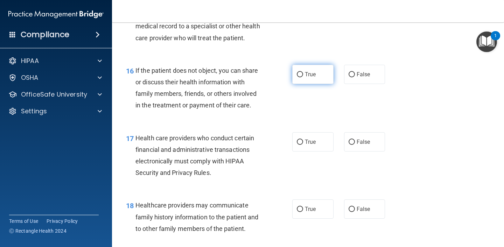
click at [306, 73] on span "True" at bounding box center [310, 74] width 11 height 7
click at [303, 73] on input "True" at bounding box center [300, 74] width 6 height 5
radio input "true"
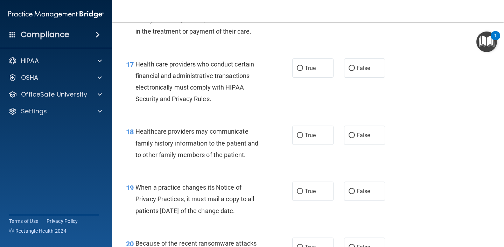
scroll to position [1089, 0]
click at [294, 73] on label "True" at bounding box center [312, 67] width 41 height 19
click at [297, 71] on input "True" at bounding box center [300, 67] width 6 height 5
radio input "true"
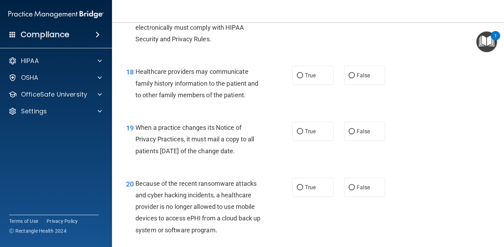
scroll to position [1163, 0]
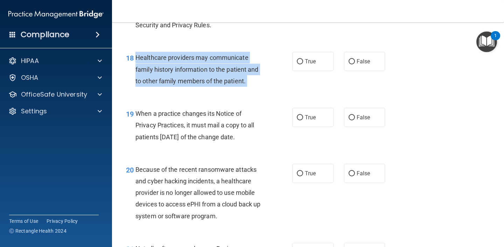
drag, startPoint x: 135, startPoint y: 57, endPoint x: 246, endPoint y: 88, distance: 115.6
click at [246, 87] on div "18 Healthcare providers may communicate family history information to the patie…" at bounding box center [208, 71] width 187 height 38
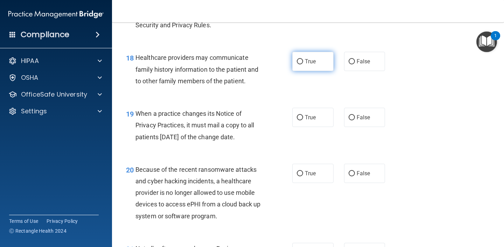
click at [312, 60] on span "True" at bounding box center [310, 61] width 11 height 7
click at [303, 60] on input "True" at bounding box center [300, 61] width 6 height 5
radio input "true"
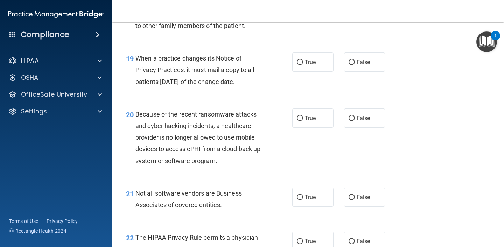
scroll to position [1221, 0]
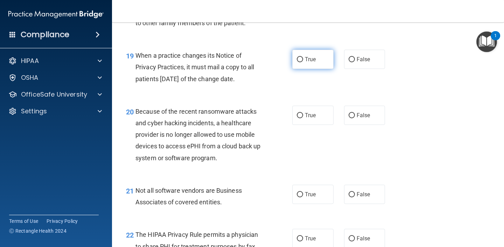
click at [299, 64] on label "True" at bounding box center [312, 59] width 41 height 19
click at [299, 62] on input "True" at bounding box center [300, 59] width 6 height 5
radio input "true"
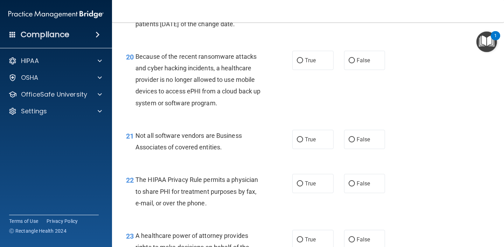
scroll to position [1275, 0]
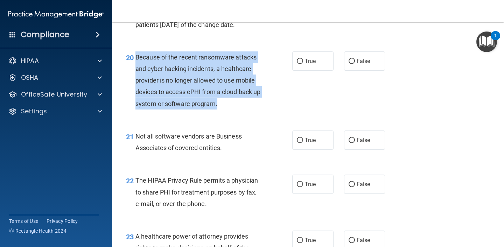
drag, startPoint x: 135, startPoint y: 56, endPoint x: 227, endPoint y: 106, distance: 104.6
click at [227, 106] on div "20 Because of the recent ransomware attacks and cyber hacking incidents, a heal…" at bounding box center [208, 82] width 187 height 62
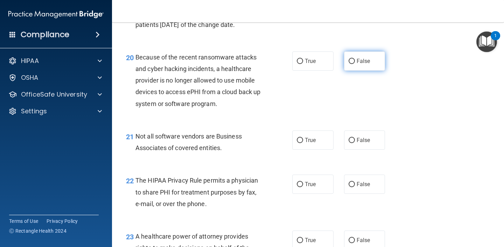
click at [362, 62] on span "False" at bounding box center [364, 61] width 14 height 7
click at [355, 62] on input "False" at bounding box center [352, 61] width 6 height 5
radio input "true"
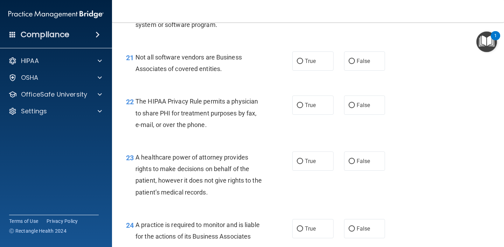
scroll to position [1354, 0]
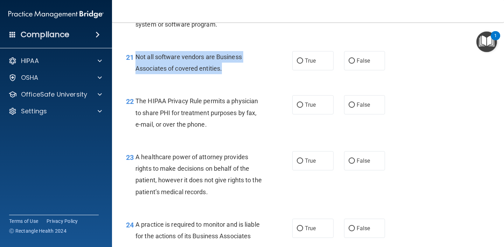
drag, startPoint x: 136, startPoint y: 57, endPoint x: 256, endPoint y: 70, distance: 120.7
click at [255, 70] on div "Not all software vendors are Business Associates of covered entities." at bounding box center [201, 62] width 133 height 23
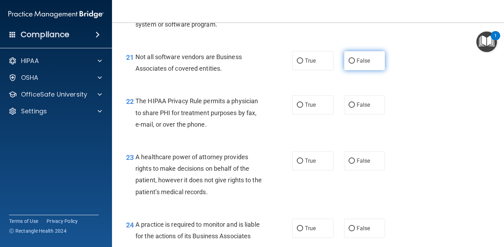
click at [384, 57] on label "False" at bounding box center [364, 60] width 41 height 19
click at [355, 58] on input "False" at bounding box center [352, 60] width 6 height 5
radio input "true"
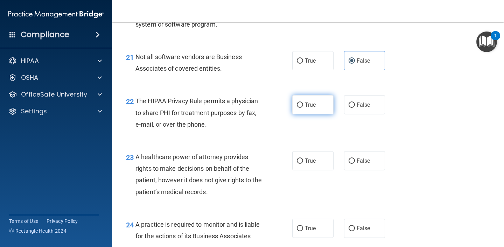
click at [300, 103] on input "True" at bounding box center [300, 105] width 6 height 5
radio input "true"
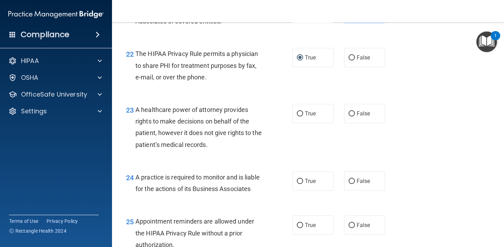
scroll to position [1425, 0]
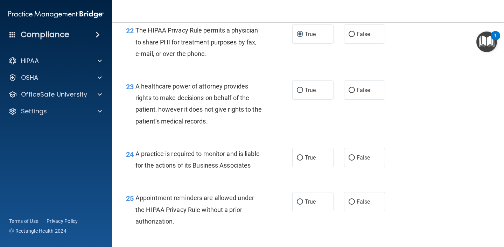
click at [340, 93] on div "True False" at bounding box center [341, 89] width 99 height 19
click at [354, 91] on input "False" at bounding box center [352, 90] width 6 height 5
radio input "true"
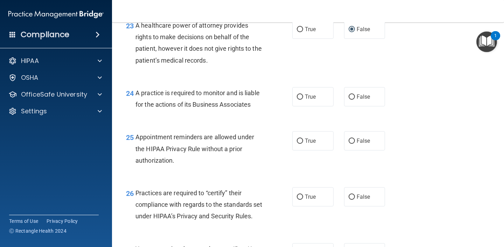
scroll to position [1485, 0]
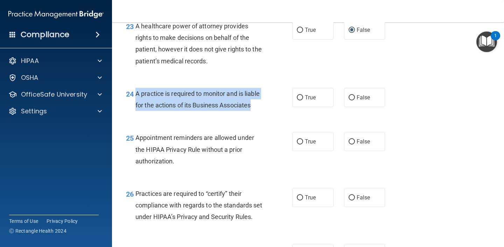
drag, startPoint x: 136, startPoint y: 94, endPoint x: 260, endPoint y: 105, distance: 125.1
click at [260, 105] on div "A practice is required to monitor and is liable for the actions of its Business…" at bounding box center [201, 99] width 133 height 23
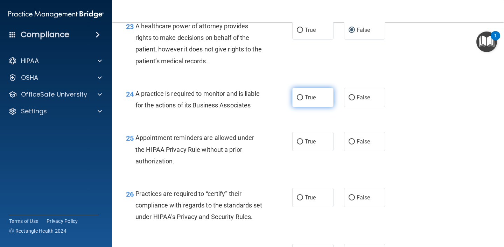
click at [304, 105] on label "True" at bounding box center [312, 97] width 41 height 19
click at [303, 100] on input "True" at bounding box center [300, 97] width 6 height 5
radio input "true"
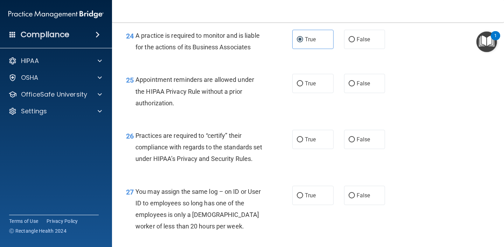
scroll to position [1545, 0]
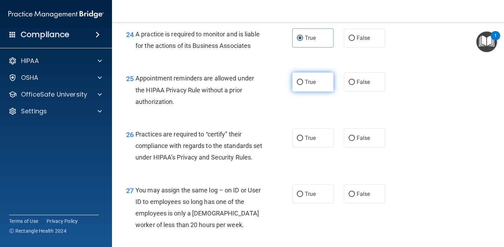
click at [301, 83] on input "True" at bounding box center [300, 82] width 6 height 5
radio input "true"
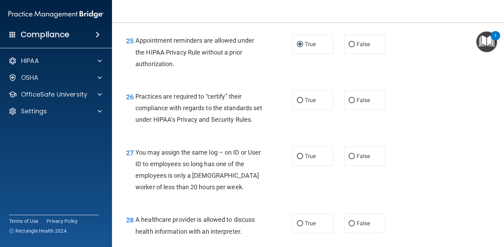
scroll to position [1582, 0]
click at [366, 48] on span "False" at bounding box center [364, 44] width 14 height 7
click at [355, 48] on input "False" at bounding box center [352, 44] width 6 height 5
radio input "true"
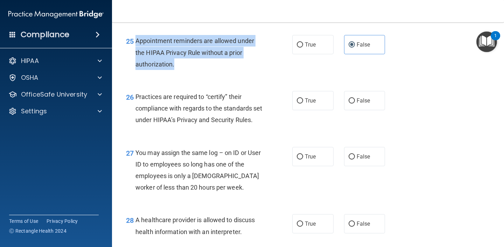
drag, startPoint x: 136, startPoint y: 41, endPoint x: 186, endPoint y: 62, distance: 54.1
click at [186, 62] on div "Appointment reminders are allowed under the HIPAA Privacy Rule without a prior …" at bounding box center [201, 52] width 133 height 35
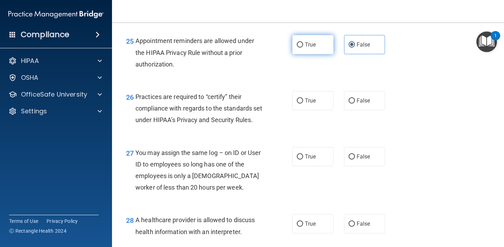
click at [310, 39] on label "True" at bounding box center [312, 44] width 41 height 19
click at [303, 42] on input "True" at bounding box center [300, 44] width 6 height 5
radio input "true"
radio input "false"
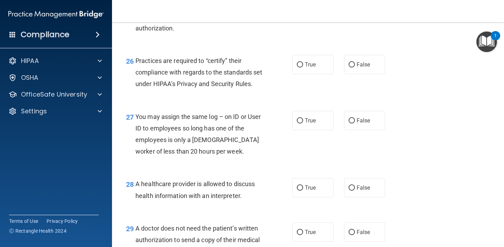
scroll to position [1618, 0]
click at [293, 67] on label "True" at bounding box center [312, 64] width 41 height 19
click at [297, 67] on input "True" at bounding box center [300, 64] width 6 height 5
radio input "true"
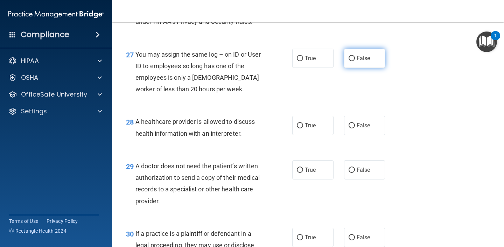
click at [346, 68] on label "False" at bounding box center [364, 58] width 41 height 19
click at [349, 61] on input "False" at bounding box center [352, 58] width 6 height 5
radio input "true"
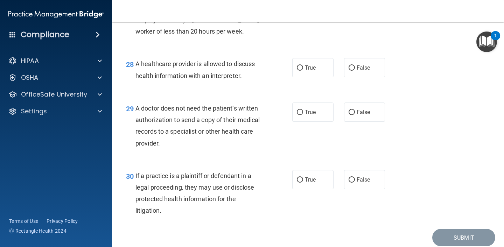
scroll to position [1739, 0]
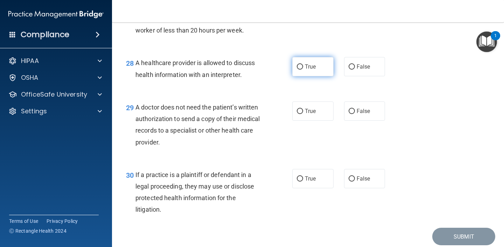
click at [304, 76] on label "True" at bounding box center [312, 66] width 41 height 19
click at [303, 70] on input "True" at bounding box center [300, 66] width 6 height 5
radio input "true"
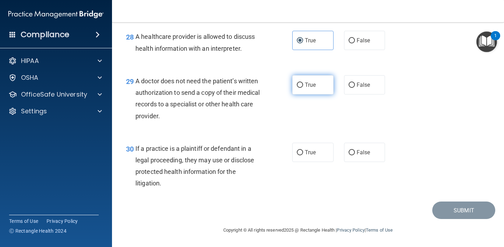
click at [305, 90] on label "True" at bounding box center [312, 84] width 41 height 19
click at [303, 88] on input "True" at bounding box center [300, 85] width 6 height 5
radio input "true"
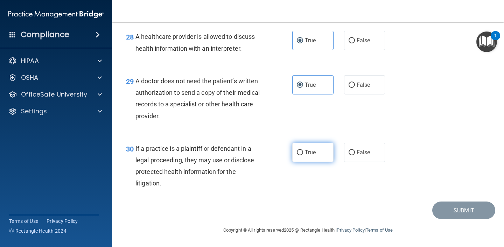
click at [307, 156] on label "True" at bounding box center [312, 152] width 41 height 19
click at [303, 155] on input "True" at bounding box center [300, 152] width 6 height 5
radio input "true"
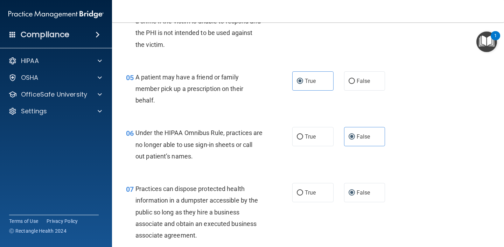
scroll to position [0, 0]
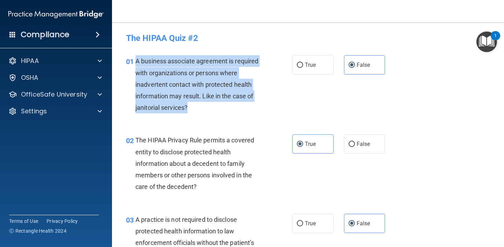
drag, startPoint x: 135, startPoint y: 61, endPoint x: 201, endPoint y: 109, distance: 82.0
click at [201, 109] on div "01 A business associate agreement is required with organizations or persons whe…" at bounding box center [208, 86] width 187 height 62
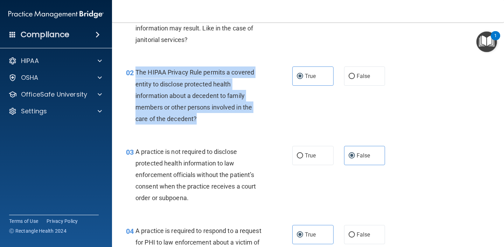
drag, startPoint x: 137, startPoint y: 73, endPoint x: 217, endPoint y: 119, distance: 92.3
click at [217, 119] on div "The HIPAA Privacy Rule permits a covered entity to disclose protected health in…" at bounding box center [201, 95] width 133 height 58
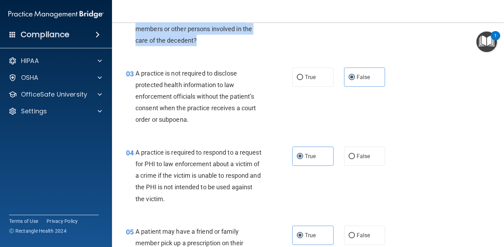
scroll to position [166, 0]
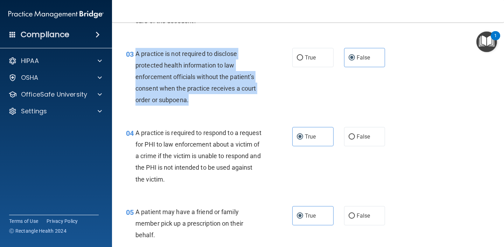
drag, startPoint x: 136, startPoint y: 53, endPoint x: 201, endPoint y: 98, distance: 78.9
click at [201, 98] on div "A practice is not required to disclose protected health information to law enfo…" at bounding box center [201, 77] width 133 height 58
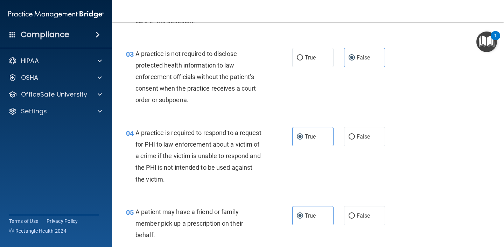
click at [218, 142] on span "A practice is required to respond to a request for PHI to law enforcement about…" at bounding box center [198, 156] width 126 height 54
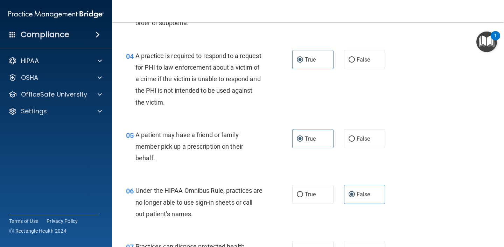
scroll to position [253, 0]
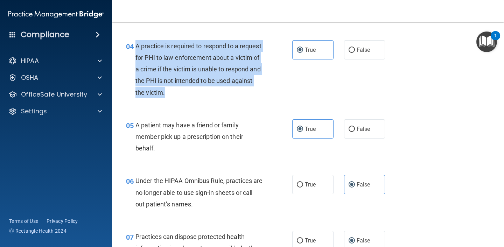
drag, startPoint x: 133, startPoint y: 46, endPoint x: 176, endPoint y: 95, distance: 65.2
click at [176, 95] on div "04 A practice is required to respond to a request for PHI to law enforcement ab…" at bounding box center [208, 71] width 187 height 62
click at [239, 80] on span "A practice is required to respond to a request for PHI to law enforcement about…" at bounding box center [198, 69] width 126 height 54
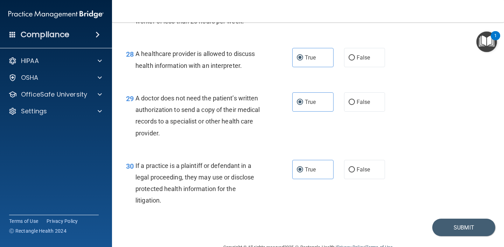
scroll to position [1778, 0]
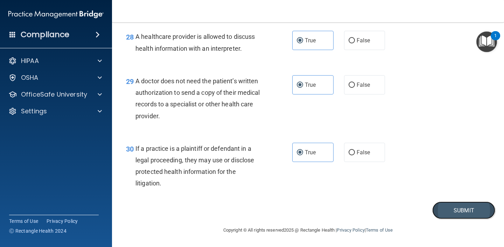
click at [461, 208] on button "Submit" at bounding box center [463, 211] width 63 height 18
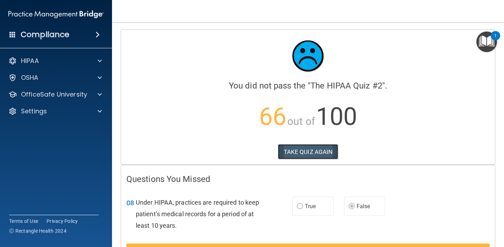
click at [310, 150] on button "TAKE QUIZ AGAIN" at bounding box center [308, 151] width 61 height 15
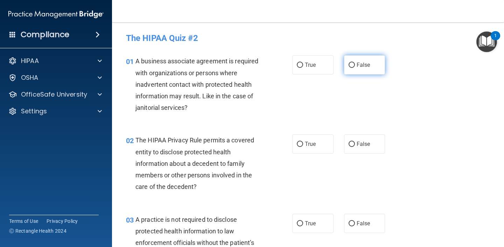
click at [350, 65] on input "False" at bounding box center [352, 65] width 6 height 5
radio input "true"
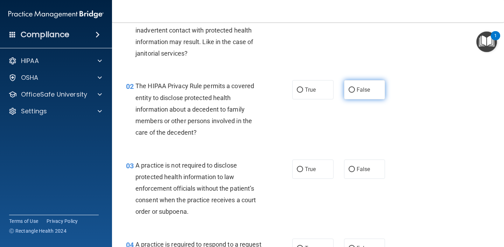
scroll to position [55, 0]
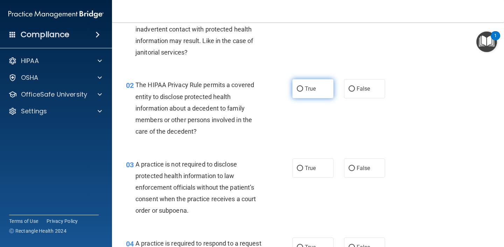
click at [309, 90] on span "True" at bounding box center [310, 88] width 11 height 7
click at [303, 90] on input "True" at bounding box center [300, 88] width 6 height 5
radio input "true"
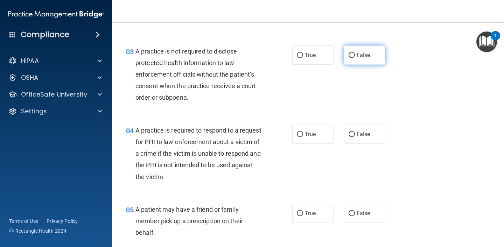
click at [353, 55] on input "False" at bounding box center [352, 55] width 6 height 5
radio input "true"
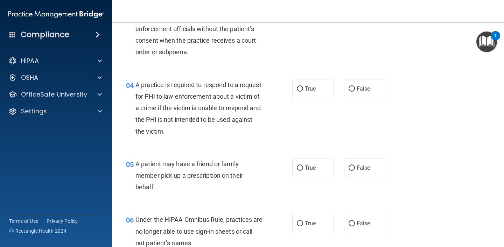
scroll to position [218, 0]
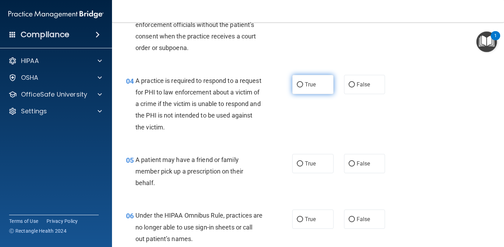
click at [309, 87] on span "True" at bounding box center [310, 84] width 11 height 7
click at [303, 87] on input "True" at bounding box center [300, 84] width 6 height 5
radio input "true"
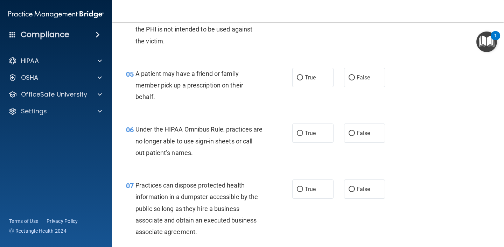
scroll to position [327, 0]
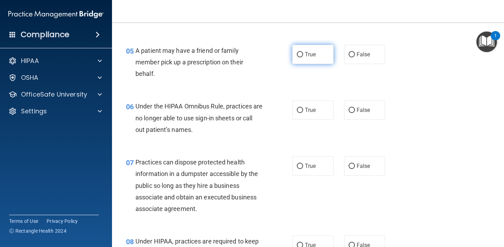
click at [309, 60] on label "True" at bounding box center [312, 54] width 41 height 19
click at [303, 57] on input "True" at bounding box center [300, 54] width 6 height 5
radio input "true"
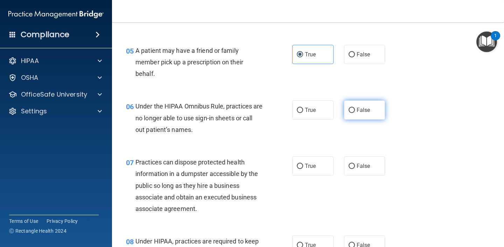
click at [358, 109] on span "False" at bounding box center [364, 110] width 14 height 7
click at [355, 109] on input "False" at bounding box center [352, 110] width 6 height 5
radio input "true"
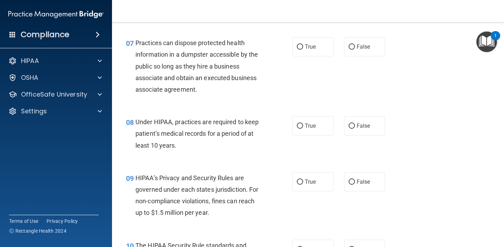
scroll to position [439, 0]
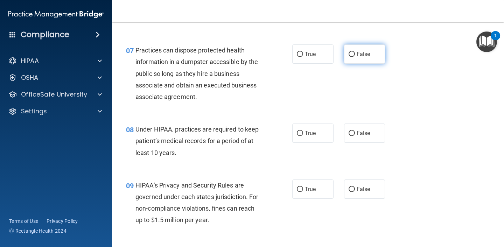
click at [345, 54] on label "False" at bounding box center [364, 53] width 41 height 19
click at [349, 54] on input "False" at bounding box center [352, 54] width 6 height 5
radio input "true"
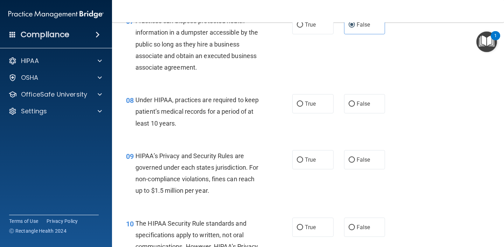
scroll to position [520, 0]
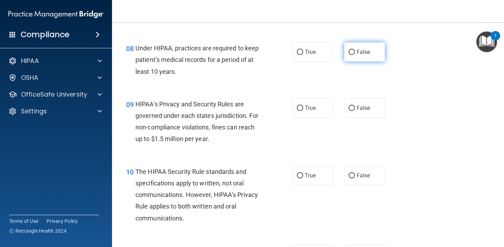
click at [354, 53] on input "False" at bounding box center [352, 52] width 6 height 5
radio input "true"
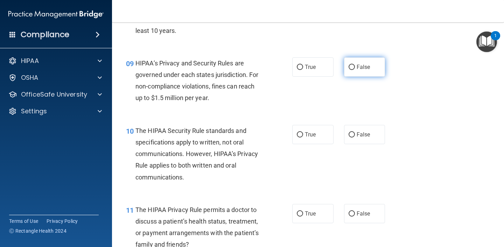
click at [353, 76] on label "False" at bounding box center [364, 66] width 41 height 19
click at [353, 70] on input "False" at bounding box center [352, 67] width 6 height 5
radio input "true"
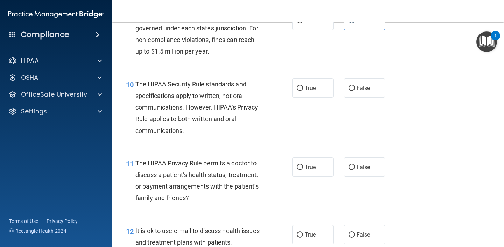
scroll to position [633, 0]
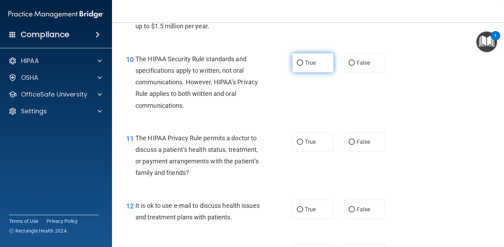
click at [306, 55] on label "True" at bounding box center [312, 62] width 41 height 19
click at [303, 61] on input "True" at bounding box center [300, 63] width 6 height 5
radio input "true"
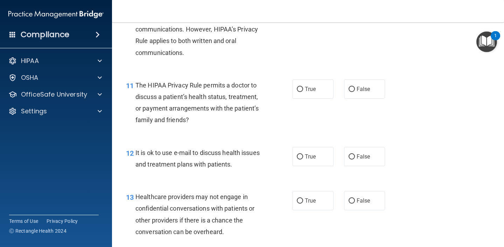
scroll to position [704, 0]
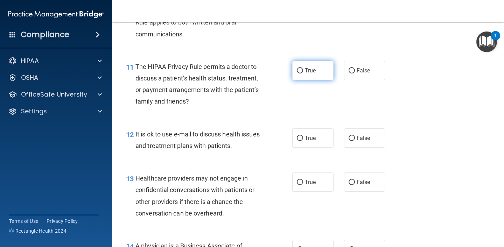
click at [304, 73] on label "True" at bounding box center [312, 70] width 41 height 19
click at [303, 73] on input "True" at bounding box center [300, 70] width 6 height 5
radio input "true"
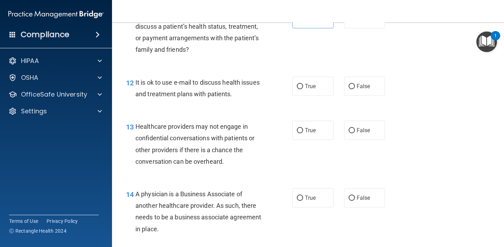
scroll to position [762, 0]
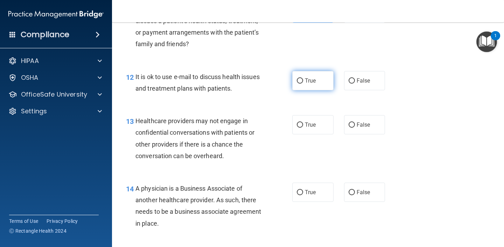
click at [307, 86] on label "True" at bounding box center [312, 80] width 41 height 19
click at [303, 84] on input "True" at bounding box center [300, 80] width 6 height 5
radio input "true"
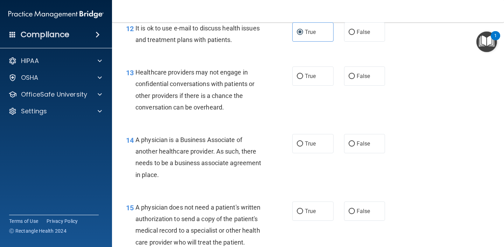
scroll to position [814, 0]
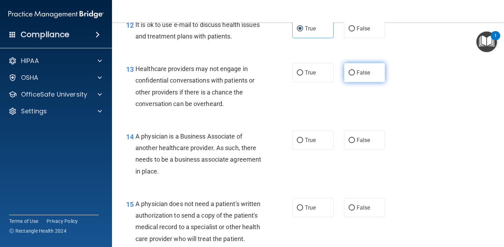
click at [355, 71] on input "False" at bounding box center [352, 72] width 6 height 5
radio input "true"
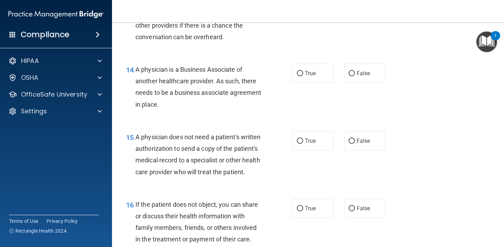
scroll to position [882, 0]
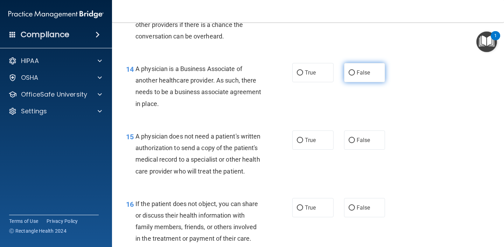
click at [354, 80] on label "False" at bounding box center [364, 72] width 41 height 19
click at [354, 76] on input "False" at bounding box center [352, 72] width 6 height 5
radio input "true"
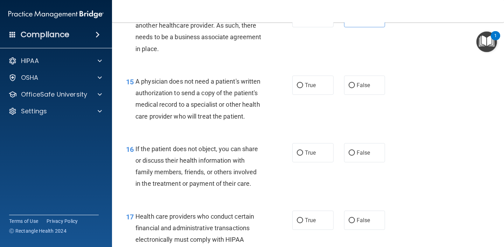
scroll to position [951, 0]
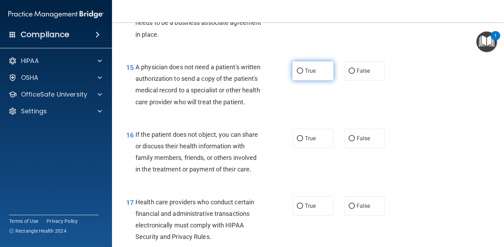
click at [309, 69] on span "True" at bounding box center [310, 71] width 11 height 7
click at [303, 69] on input "True" at bounding box center [300, 71] width 6 height 5
radio input "true"
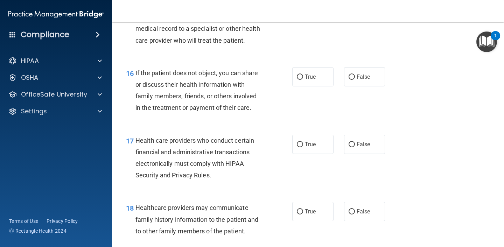
scroll to position [1014, 0]
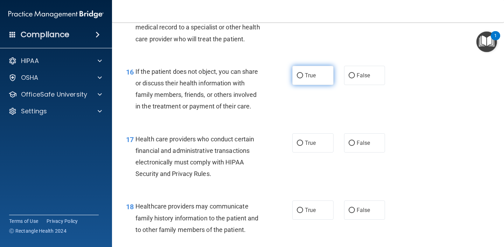
click at [305, 83] on label "True" at bounding box center [312, 75] width 41 height 19
click at [303, 78] on input "True" at bounding box center [300, 75] width 6 height 5
radio input "true"
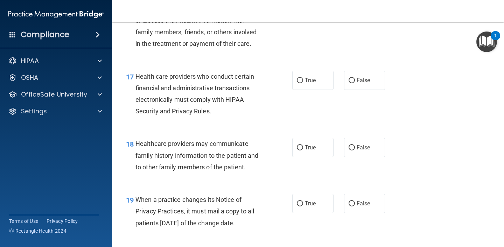
scroll to position [1077, 0]
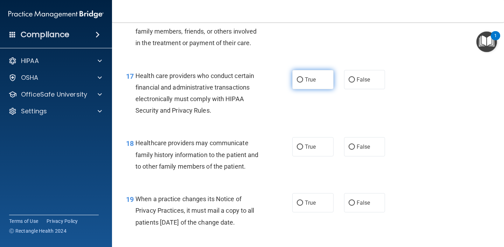
click at [302, 77] on input "True" at bounding box center [300, 79] width 6 height 5
radio input "true"
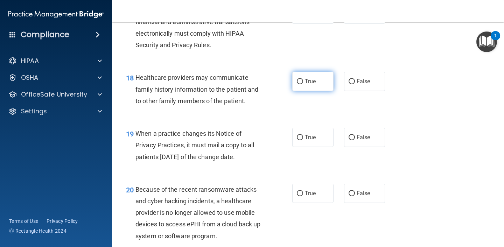
scroll to position [1143, 0]
click at [353, 84] on input "False" at bounding box center [352, 81] width 6 height 5
radio input "true"
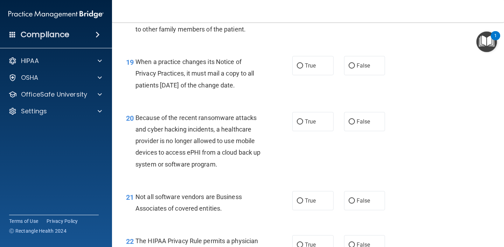
scroll to position [1219, 0]
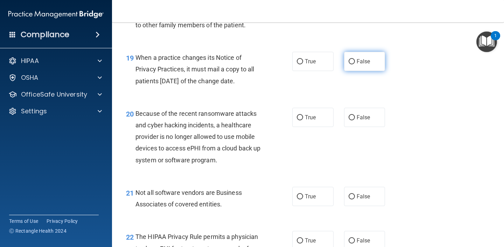
click at [351, 62] on input "False" at bounding box center [352, 61] width 6 height 5
radio input "true"
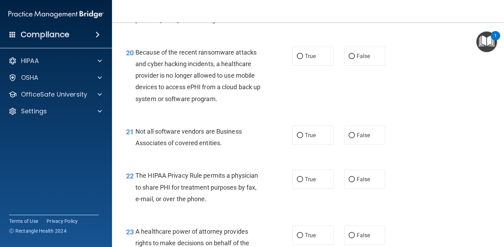
scroll to position [1281, 0]
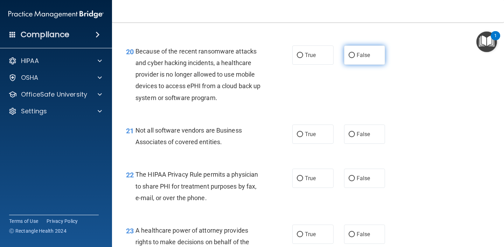
click at [361, 58] on span "False" at bounding box center [364, 55] width 14 height 7
click at [355, 58] on input "False" at bounding box center [352, 55] width 6 height 5
radio input "true"
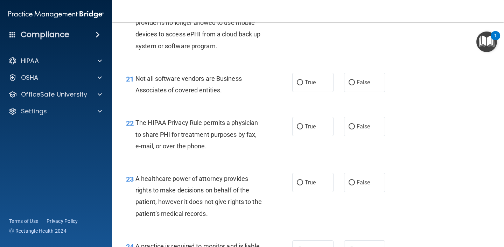
scroll to position [1333, 0]
click at [316, 83] on span "True" at bounding box center [310, 81] width 11 height 7
click at [303, 83] on input "True" at bounding box center [300, 81] width 6 height 5
radio input "true"
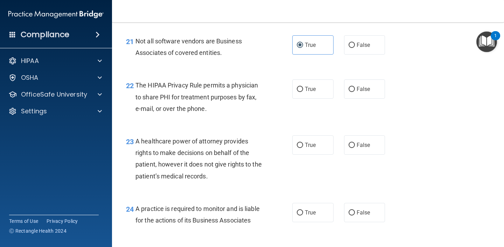
scroll to position [1380, 0]
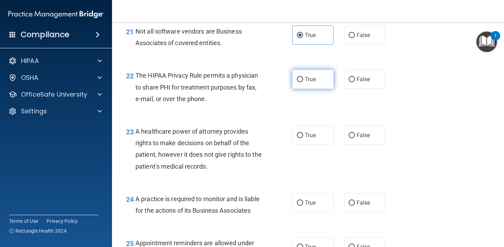
click at [310, 83] on span "True" at bounding box center [310, 79] width 11 height 7
click at [303, 82] on input "True" at bounding box center [300, 79] width 6 height 5
radio input "true"
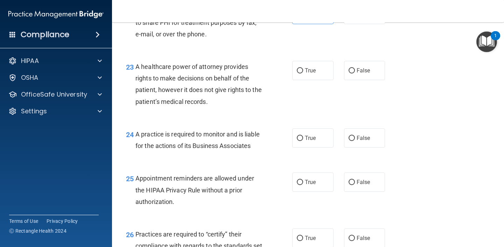
scroll to position [1446, 0]
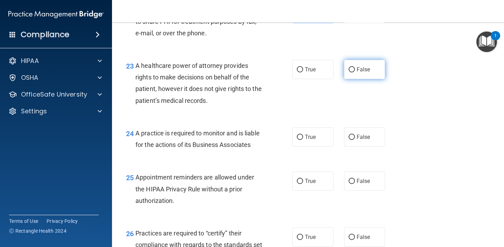
click at [353, 69] on input "False" at bounding box center [352, 69] width 6 height 5
radio input "true"
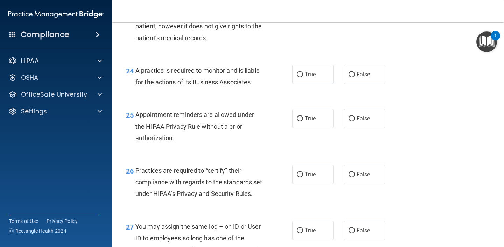
scroll to position [1509, 0]
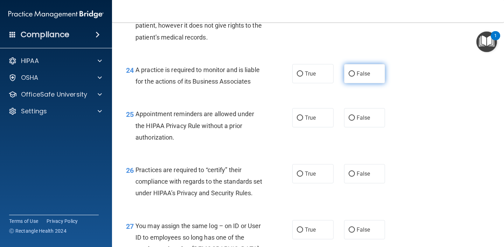
click at [347, 75] on label "False" at bounding box center [364, 73] width 41 height 19
click at [349, 75] on input "False" at bounding box center [352, 73] width 6 height 5
radio input "true"
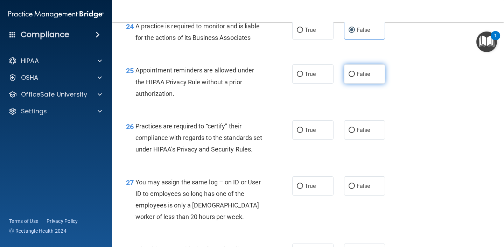
scroll to position [1554, 0]
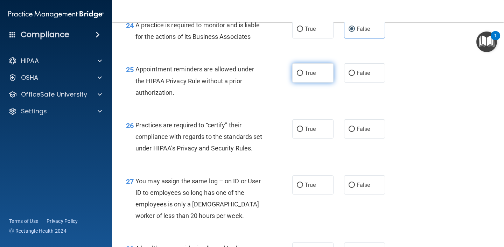
click at [316, 74] on span "True" at bounding box center [310, 73] width 11 height 7
click at [303, 74] on input "True" at bounding box center [300, 73] width 6 height 5
radio input "true"
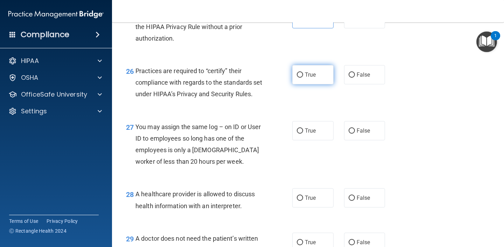
scroll to position [1608, 0]
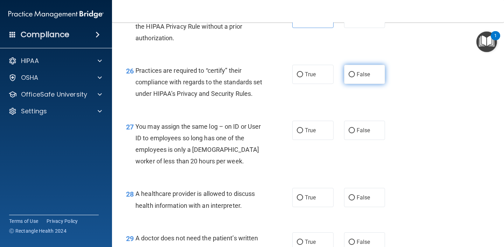
click at [356, 79] on label "False" at bounding box center [364, 74] width 41 height 19
click at [355, 77] on input "False" at bounding box center [352, 74] width 6 height 5
radio input "true"
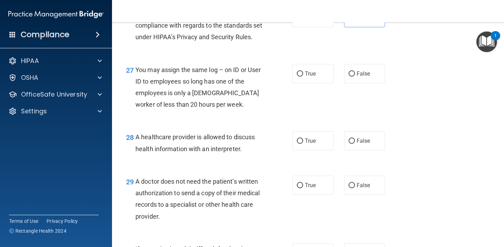
scroll to position [1665, 0]
click at [358, 82] on label "False" at bounding box center [364, 73] width 41 height 19
click at [355, 76] on input "False" at bounding box center [352, 73] width 6 height 5
radio input "true"
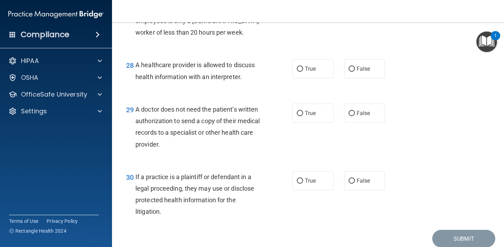
scroll to position [1751, 0]
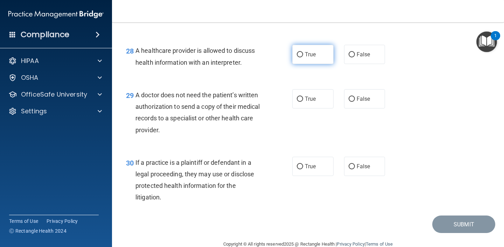
click at [322, 64] on label "True" at bounding box center [312, 54] width 41 height 19
click at [303, 57] on input "True" at bounding box center [300, 54] width 6 height 5
radio input "true"
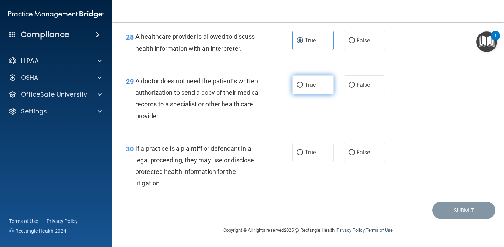
scroll to position [1775, 0]
click at [315, 88] on span "True" at bounding box center [310, 85] width 11 height 7
click at [303, 88] on input "True" at bounding box center [300, 85] width 6 height 5
radio input "true"
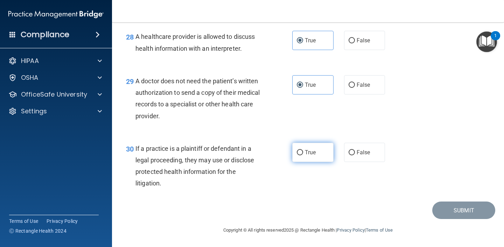
click at [314, 144] on label "True" at bounding box center [312, 152] width 41 height 19
click at [303, 150] on input "True" at bounding box center [300, 152] width 6 height 5
radio input "true"
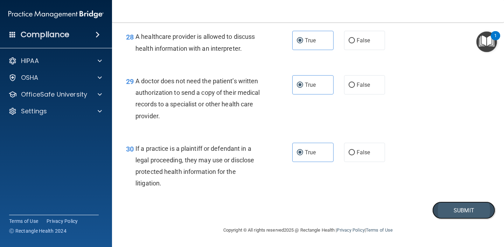
click at [463, 208] on button "Submit" at bounding box center [463, 211] width 63 height 18
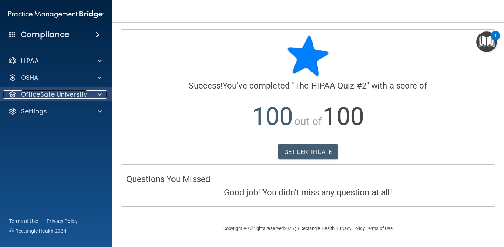
click at [50, 98] on p "OfficeSafe University" at bounding box center [54, 94] width 66 height 8
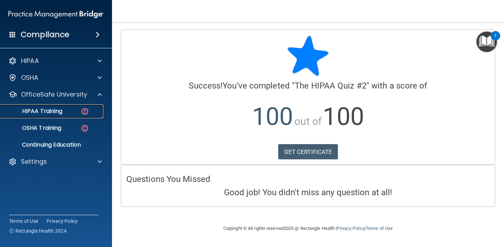
click at [58, 114] on p "HIPAA Training" at bounding box center [34, 111] width 58 height 7
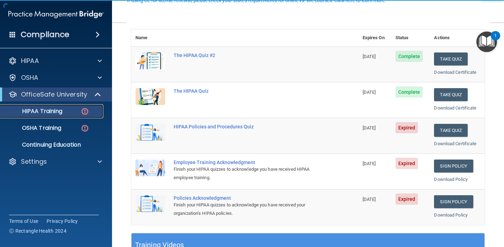
scroll to position [77, 0]
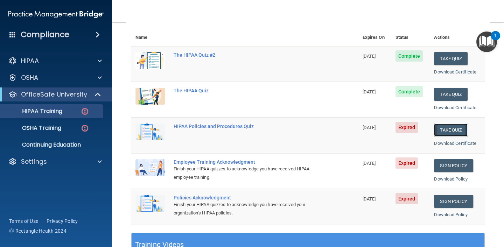
click at [445, 130] on button "Take Quiz" at bounding box center [451, 130] width 34 height 13
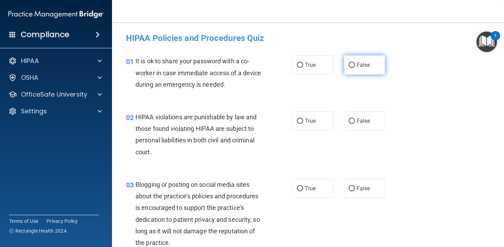
click at [359, 69] on label "False" at bounding box center [364, 64] width 41 height 19
click at [355, 68] on input "False" at bounding box center [352, 65] width 6 height 5
radio input "true"
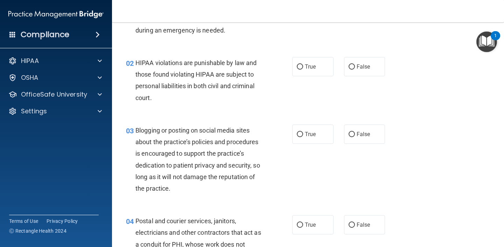
scroll to position [55, 0]
click at [297, 73] on label "True" at bounding box center [312, 66] width 41 height 19
click at [297, 69] on input "True" at bounding box center [300, 66] width 6 height 5
radio input "true"
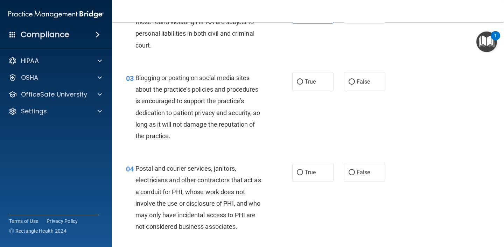
scroll to position [126, 0]
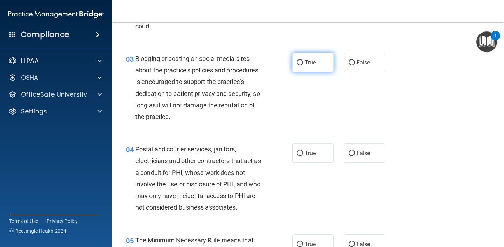
click at [321, 67] on label "True" at bounding box center [312, 62] width 41 height 19
click at [303, 65] on input "True" at bounding box center [300, 62] width 6 height 5
radio input "true"
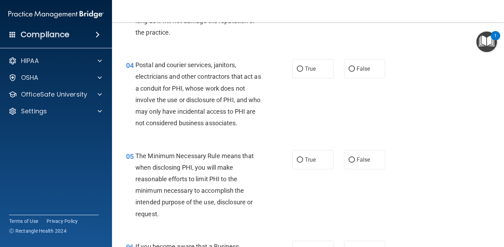
scroll to position [212, 0]
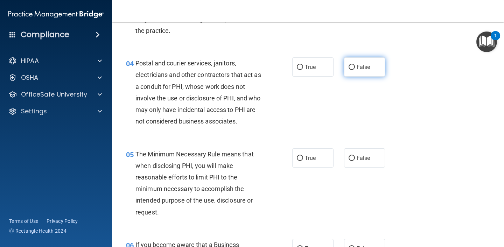
click at [356, 69] on label "False" at bounding box center [364, 66] width 41 height 19
click at [355, 69] on input "False" at bounding box center [352, 67] width 6 height 5
radio input "true"
click at [319, 67] on label "True" at bounding box center [312, 66] width 41 height 19
click at [303, 67] on input "True" at bounding box center [300, 67] width 6 height 5
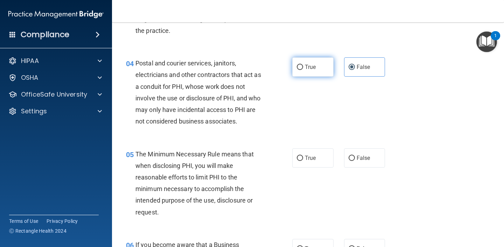
radio input "true"
radio input "false"
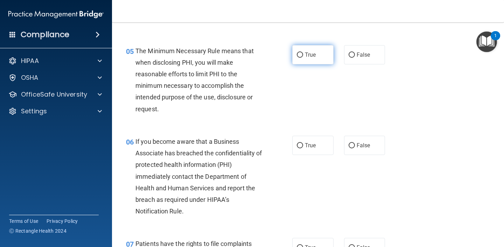
scroll to position [323, 0]
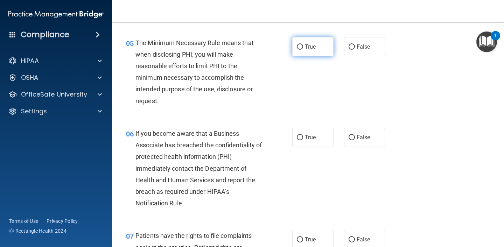
click at [316, 50] on span "True" at bounding box center [310, 46] width 11 height 7
click at [303, 50] on input "True" at bounding box center [300, 46] width 6 height 5
radio input "true"
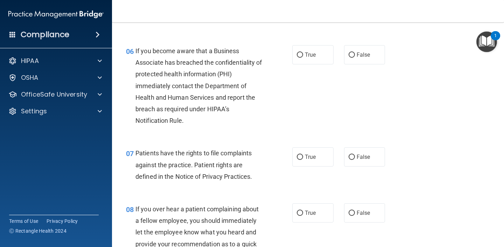
scroll to position [406, 0]
click at [309, 62] on label "True" at bounding box center [312, 54] width 41 height 19
click at [303, 57] on input "True" at bounding box center [300, 54] width 6 height 5
radio input "true"
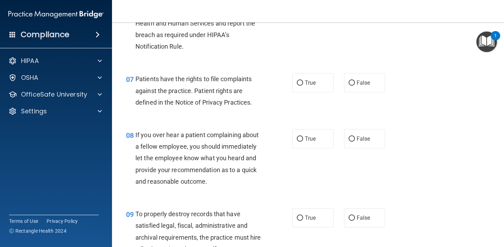
scroll to position [494, 0]
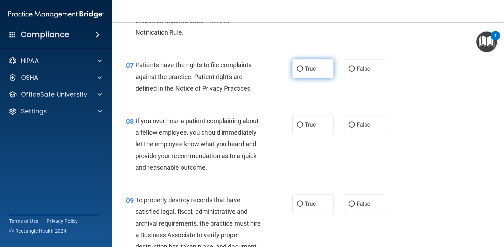
click at [309, 72] on span "True" at bounding box center [310, 68] width 11 height 7
click at [303, 72] on input "True" at bounding box center [300, 68] width 6 height 5
radio input "true"
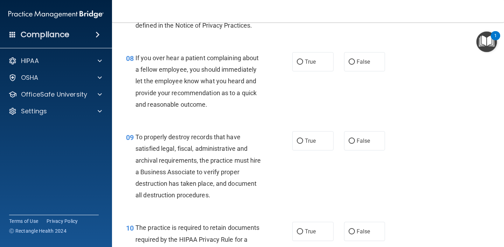
scroll to position [558, 0]
click at [316, 66] on label "True" at bounding box center [312, 60] width 41 height 19
click at [303, 64] on input "True" at bounding box center [300, 61] width 6 height 5
radio input "true"
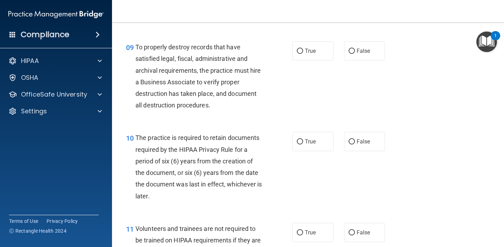
scroll to position [647, 0]
click at [306, 54] on span "True" at bounding box center [310, 50] width 11 height 7
click at [303, 54] on input "True" at bounding box center [300, 50] width 6 height 5
radio input "true"
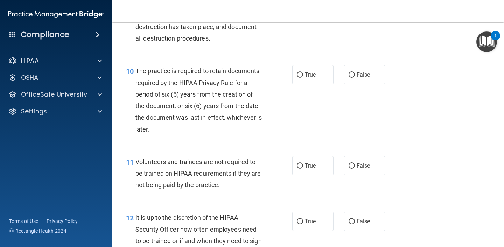
scroll to position [716, 0]
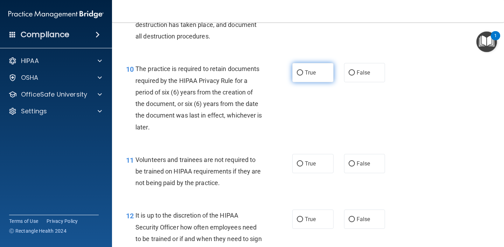
click at [307, 75] on span "True" at bounding box center [310, 72] width 11 height 7
click at [303, 75] on input "True" at bounding box center [300, 72] width 6 height 5
radio input "true"
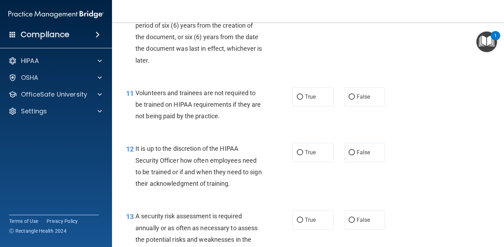
scroll to position [796, 0]
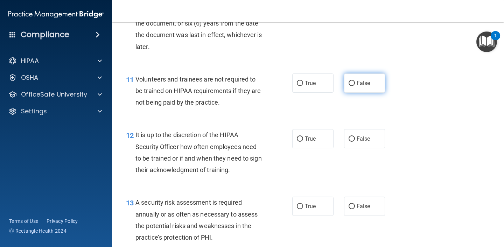
click at [373, 86] on label "False" at bounding box center [364, 82] width 41 height 19
click at [355, 86] on input "False" at bounding box center [352, 83] width 6 height 5
radio input "true"
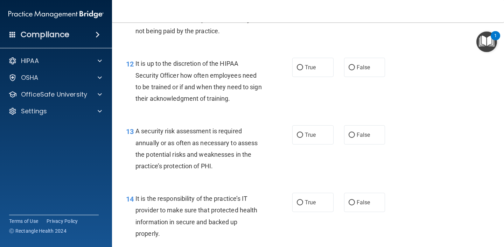
scroll to position [868, 0]
click at [363, 65] on span "False" at bounding box center [364, 67] width 14 height 7
click at [355, 65] on input "False" at bounding box center [352, 67] width 6 height 5
radio input "true"
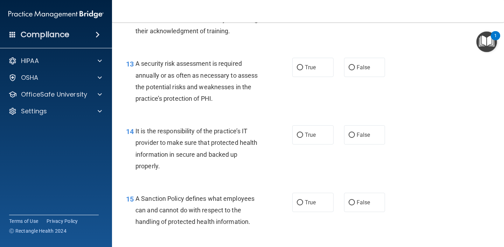
scroll to position [897, 0]
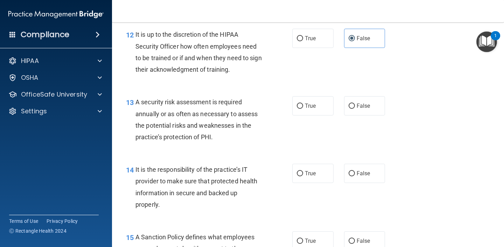
drag, startPoint x: 135, startPoint y: 33, endPoint x: 238, endPoint y: 71, distance: 110.1
click at [238, 71] on div "12 It is up to the discretion of the HIPAA Security Officer how often employees…" at bounding box center [208, 54] width 187 height 50
click at [313, 38] on span "True" at bounding box center [310, 38] width 11 height 7
click at [303, 38] on input "True" at bounding box center [300, 38] width 6 height 5
radio input "true"
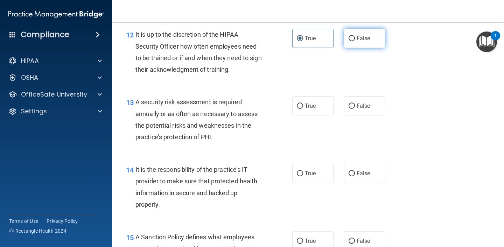
click at [365, 37] on span "False" at bounding box center [364, 38] width 14 height 7
click at [355, 37] on input "False" at bounding box center [352, 38] width 6 height 5
radio input "true"
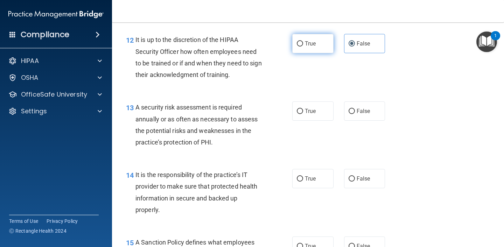
click at [319, 48] on label "True" at bounding box center [312, 43] width 41 height 19
click at [303, 47] on input "True" at bounding box center [300, 43] width 6 height 5
radio input "true"
radio input "false"
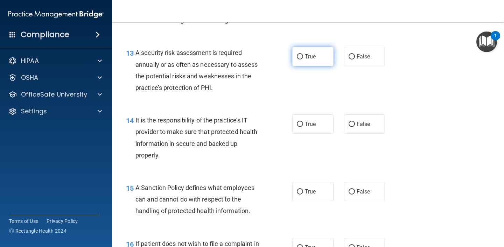
scroll to position [948, 0]
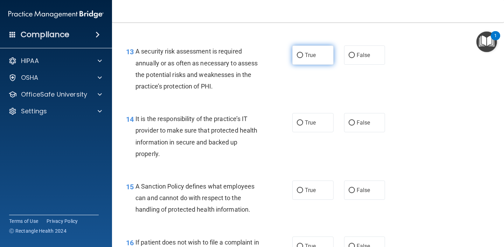
click at [311, 59] on label "True" at bounding box center [312, 54] width 41 height 19
click at [303, 58] on input "True" at bounding box center [300, 55] width 6 height 5
radio input "true"
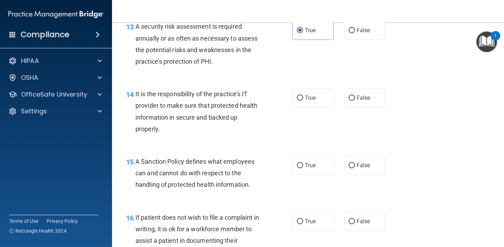
scroll to position [1008, 0]
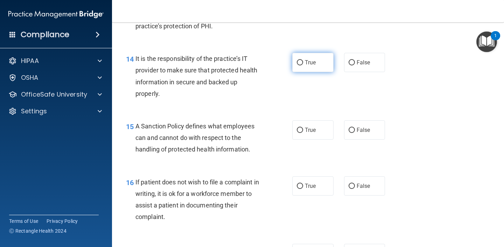
click at [308, 69] on label "True" at bounding box center [312, 62] width 41 height 19
click at [303, 65] on input "True" at bounding box center [300, 62] width 6 height 5
radio input "true"
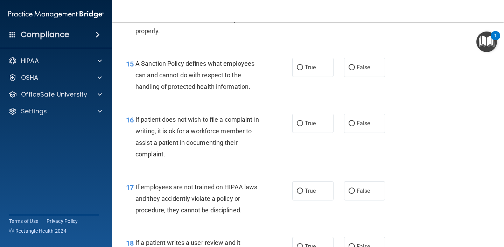
scroll to position [1071, 0]
click at [310, 69] on span "True" at bounding box center [310, 67] width 11 height 7
click at [303, 69] on input "True" at bounding box center [300, 67] width 6 height 5
radio input "true"
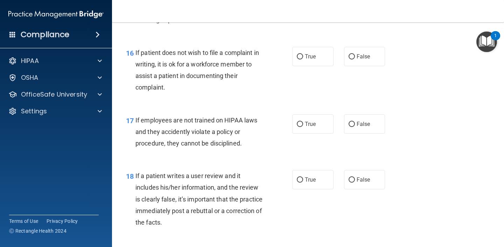
scroll to position [1136, 0]
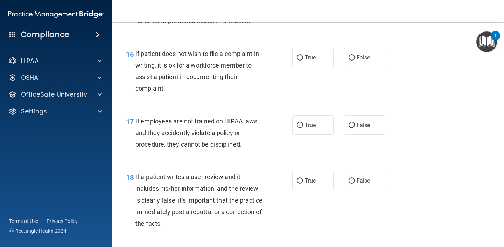
click at [215, 78] on span "If patient does not wish to file a complaint in writing, it is ok for a workfor…" at bounding box center [197, 71] width 124 height 42
click at [321, 57] on label "True" at bounding box center [312, 57] width 41 height 19
click at [303, 57] on input "True" at bounding box center [300, 57] width 6 height 5
radio input "true"
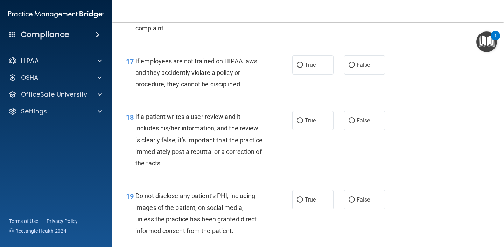
scroll to position [1210, 0]
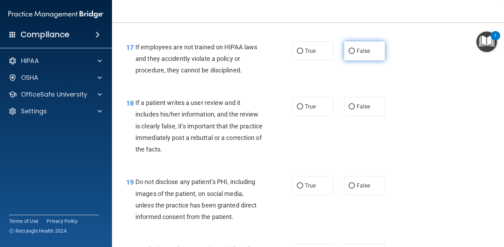
click at [364, 50] on span "False" at bounding box center [364, 51] width 14 height 7
click at [355, 50] on input "False" at bounding box center [352, 51] width 6 height 5
radio input "true"
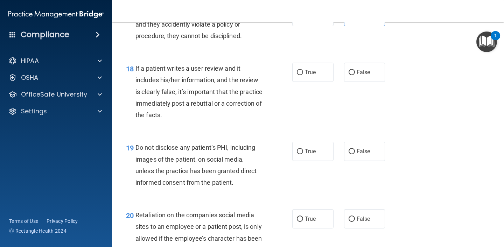
scroll to position [1258, 0]
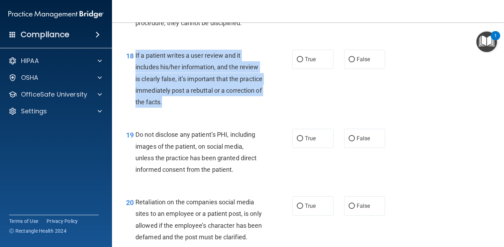
drag, startPoint x: 136, startPoint y: 54, endPoint x: 205, endPoint y: 101, distance: 83.9
click at [205, 101] on div "If a patient writes a user review and it includes his/her information, and the …" at bounding box center [201, 79] width 133 height 58
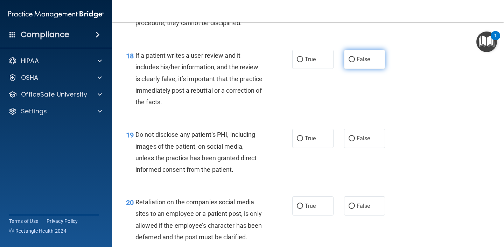
click at [377, 64] on label "False" at bounding box center [364, 59] width 41 height 19
click at [355, 62] on input "False" at bounding box center [352, 59] width 6 height 5
radio input "true"
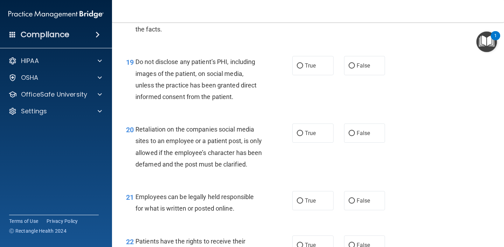
scroll to position [1341, 0]
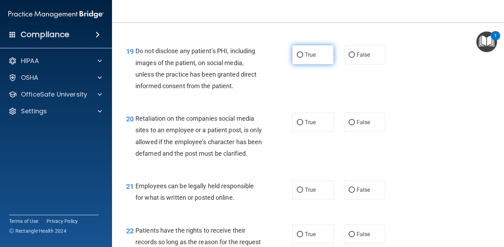
click at [313, 62] on label "True" at bounding box center [312, 54] width 41 height 19
click at [303, 58] on input "True" at bounding box center [300, 54] width 6 height 5
radio input "true"
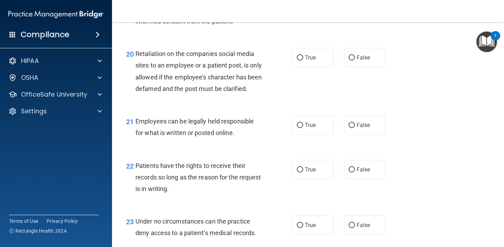
scroll to position [1406, 0]
drag, startPoint x: 136, startPoint y: 53, endPoint x: 178, endPoint y: 97, distance: 60.6
click at [178, 94] on div "Retaliation on the companies social media sites to an employee or a patient pos…" at bounding box center [201, 71] width 133 height 47
click at [398, 42] on div "20 Retaliation on the companies social media sites to an employee or a patient …" at bounding box center [308, 73] width 374 height 68
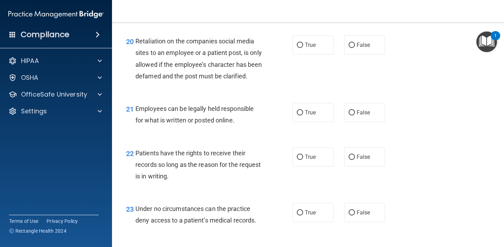
scroll to position [1421, 0]
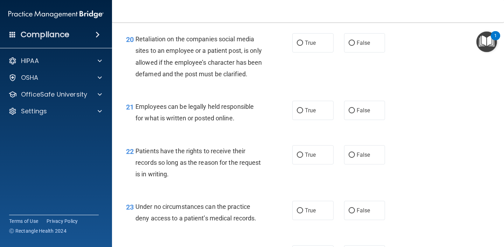
click at [340, 40] on div "True False" at bounding box center [341, 42] width 99 height 19
click at [360, 40] on span "False" at bounding box center [364, 43] width 14 height 7
click at [355, 41] on input "False" at bounding box center [352, 43] width 6 height 5
radio input "true"
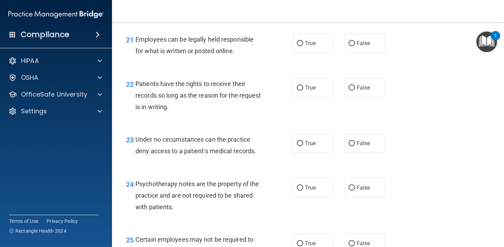
scroll to position [1489, 0]
click at [308, 46] on span "True" at bounding box center [310, 42] width 11 height 7
click at [303, 45] on input "True" at bounding box center [300, 42] width 6 height 5
radio input "true"
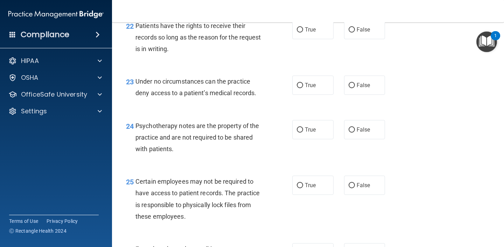
scroll to position [1546, 0]
click at [312, 40] on label "True" at bounding box center [312, 29] width 41 height 19
click at [303, 33] on input "True" at bounding box center [300, 30] width 6 height 5
radio input "true"
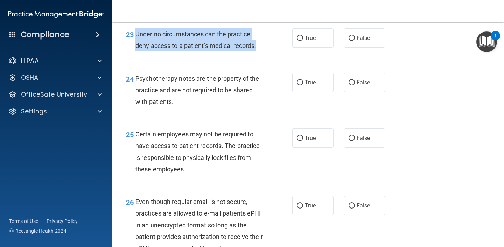
drag, startPoint x: 134, startPoint y: 46, endPoint x: 267, endPoint y: 58, distance: 133.8
click at [267, 55] on div "23 Under no circumstances can the practice deny access to a patient’s medical r…" at bounding box center [208, 41] width 187 height 27
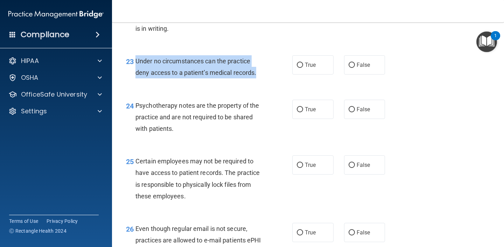
scroll to position [1536, 0]
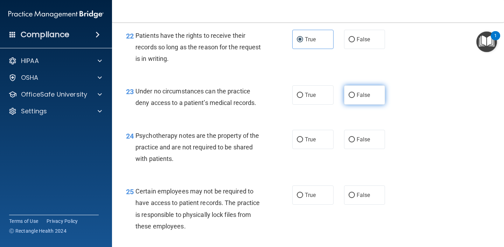
click at [358, 98] on span "False" at bounding box center [364, 95] width 14 height 7
click at [355, 98] on input "False" at bounding box center [352, 95] width 6 height 5
radio input "true"
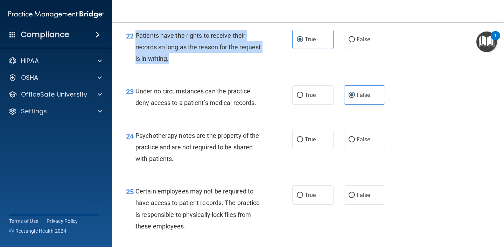
drag, startPoint x: 135, startPoint y: 47, endPoint x: 175, endPoint y: 77, distance: 50.0
click at [175, 68] on div "22 Patients have the rights to receive their records so long as the reason for …" at bounding box center [208, 49] width 187 height 38
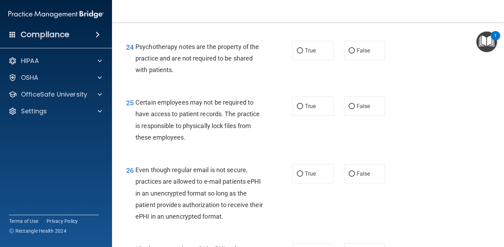
click at [157, 75] on div "Psychotherapy notes are the property of the practice and are not required to be…" at bounding box center [201, 58] width 133 height 35
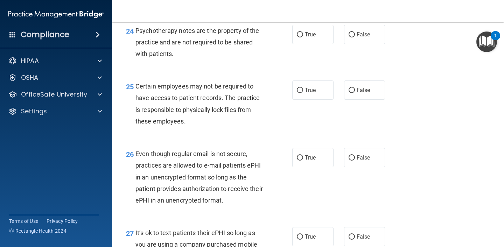
drag, startPoint x: 136, startPoint y: 42, endPoint x: 184, endPoint y: 64, distance: 52.3
click at [184, 60] on div "Psychotherapy notes are the property of the practice and are not required to be…" at bounding box center [201, 42] width 133 height 35
click at [324, 44] on label "True" at bounding box center [312, 34] width 41 height 19
click at [303, 37] on input "True" at bounding box center [300, 34] width 6 height 5
radio input "true"
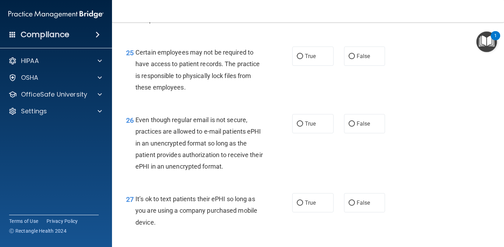
scroll to position [1676, 0]
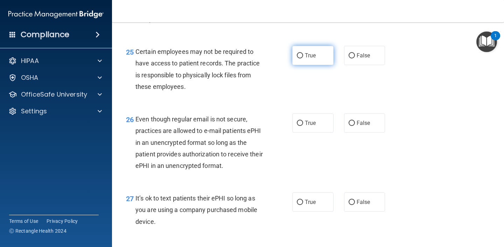
click at [301, 58] on input "True" at bounding box center [300, 55] width 6 height 5
radio input "true"
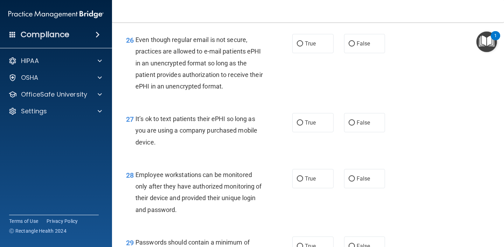
scroll to position [1756, 0]
click at [304, 53] on label "True" at bounding box center [312, 43] width 41 height 19
click at [303, 46] on input "True" at bounding box center [300, 43] width 6 height 5
radio input "true"
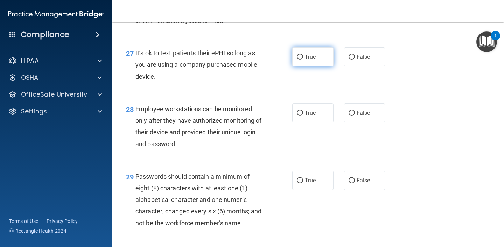
click at [310, 66] on label "True" at bounding box center [312, 56] width 41 height 19
click at [303, 60] on input "True" at bounding box center [300, 57] width 6 height 5
radio input "true"
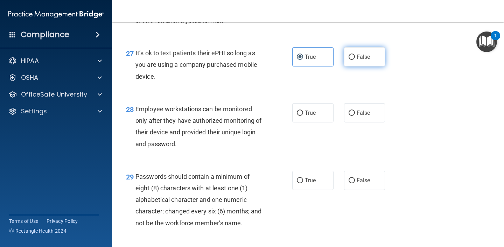
click at [347, 66] on label "False" at bounding box center [364, 56] width 41 height 19
click at [349, 60] on input "False" at bounding box center [352, 57] width 6 height 5
radio input "true"
radio input "false"
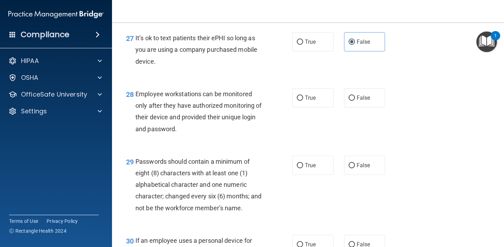
scroll to position [1837, 0]
drag, startPoint x: 304, startPoint y: 113, endPoint x: 299, endPoint y: 116, distance: 6.7
click at [304, 107] on label "True" at bounding box center [312, 97] width 41 height 19
click at [303, 100] on input "True" at bounding box center [300, 97] width 6 height 5
radio input "true"
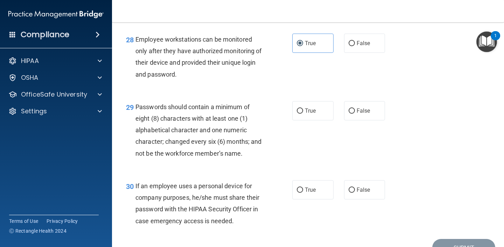
scroll to position [1904, 0]
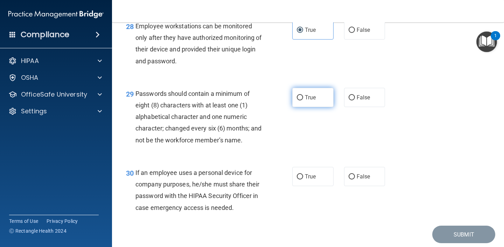
click at [311, 101] on span "True" at bounding box center [310, 97] width 11 height 7
click at [303, 100] on input "True" at bounding box center [300, 97] width 6 height 5
radio input "true"
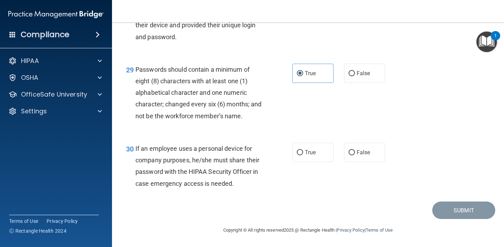
scroll to position [1941, 0]
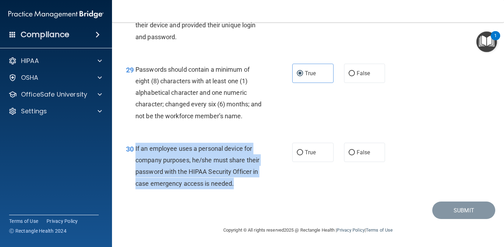
drag, startPoint x: 135, startPoint y: 148, endPoint x: 247, endPoint y: 184, distance: 117.6
click at [247, 184] on div "30 If an employee uses a personal device for company purposes, he/she must shar…" at bounding box center [208, 168] width 187 height 50
click at [354, 153] on input "False" at bounding box center [352, 152] width 6 height 5
radio input "true"
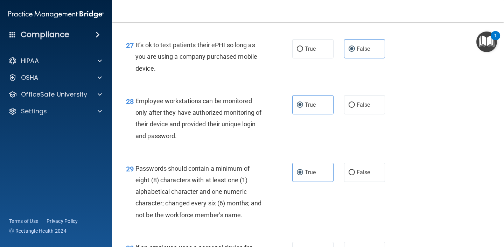
click at [174, 128] on span "Employee workstations can be monitored only after they have authorized monitori…" at bounding box center [198, 118] width 126 height 42
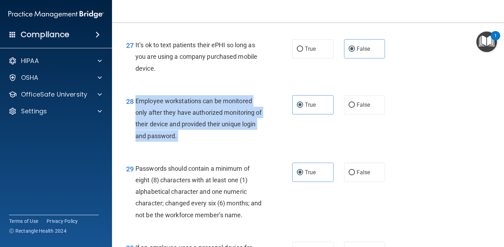
click at [174, 128] on span "Employee workstations can be monitored only after they have authorized monitori…" at bounding box center [198, 118] width 126 height 42
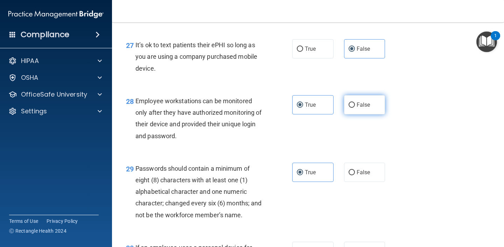
click at [361, 108] on span "False" at bounding box center [364, 104] width 14 height 7
click at [355, 108] on input "False" at bounding box center [352, 105] width 6 height 5
radio input "true"
radio input "false"
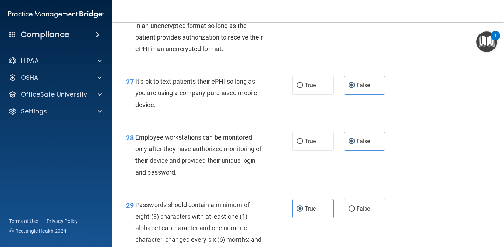
scroll to position [1785, 0]
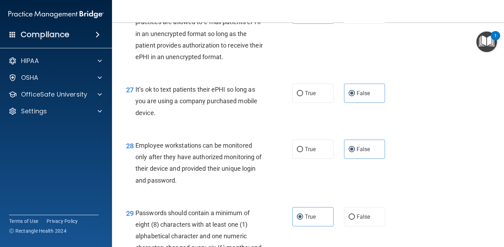
click at [190, 113] on span "It’s ok to text patients their ePHI so long as you are using a company purchase…" at bounding box center [196, 101] width 122 height 30
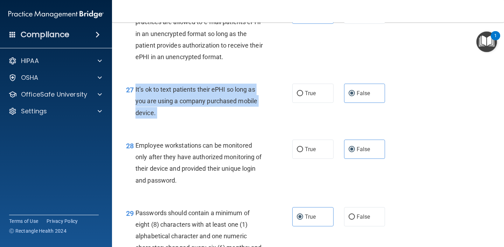
click at [190, 113] on span "It’s ok to text patients their ePHI so long as you are using a company purchase…" at bounding box center [196, 101] width 122 height 30
click at [221, 116] on span "It’s ok to text patients their ePHI so long as you are using a company purchase…" at bounding box center [196, 101] width 122 height 30
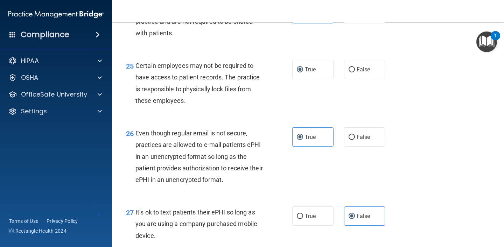
scroll to position [1730, 0]
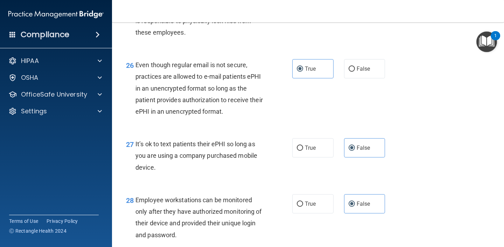
click at [289, 165] on div "27 It’s ok to text patients their ePHI so long as you are using a company purch…" at bounding box center [208, 157] width 187 height 38
click at [301, 151] on input "True" at bounding box center [300, 148] width 6 height 5
radio input "true"
radio input "false"
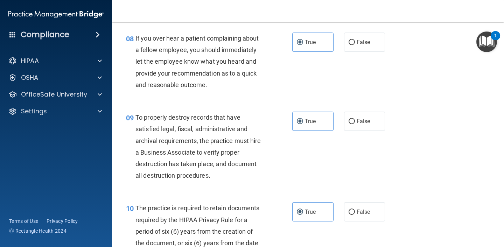
scroll to position [0, 0]
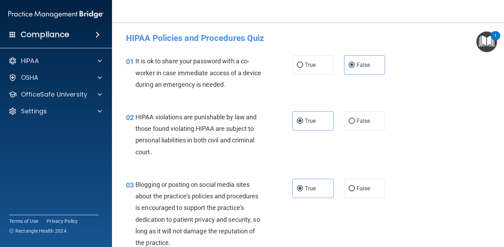
click at [189, 72] on span "It is ok to share your password with a co-worker in case immediate access of a …" at bounding box center [198, 72] width 126 height 30
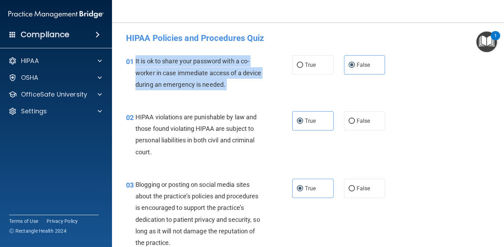
click at [189, 72] on span "It is ok to share your password with a co-worker in case immediate access of a …" at bounding box center [198, 72] width 126 height 30
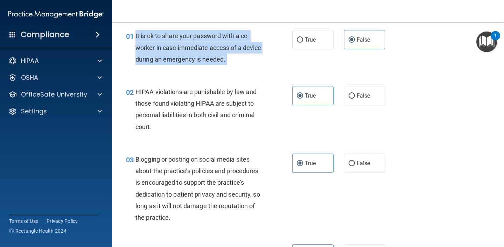
scroll to position [46, 0]
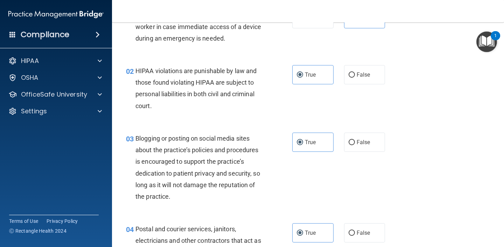
click at [201, 94] on span "HIPAA violations are punishable by law and those found violating HIPAA are subj…" at bounding box center [195, 88] width 121 height 42
click at [200, 94] on span "HIPAA violations are punishable by law and those found violating HIPAA are subj…" at bounding box center [195, 88] width 121 height 42
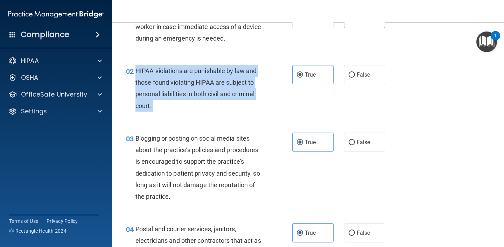
click at [200, 94] on span "HIPAA violations are punishable by law and those found violating HIPAA are subj…" at bounding box center [195, 88] width 121 height 42
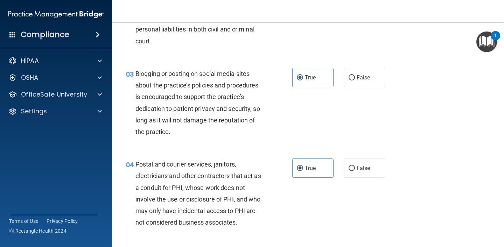
click at [196, 108] on span "Blogging or posting on social media sites about the practice’s policies and pro…" at bounding box center [197, 102] width 125 height 65
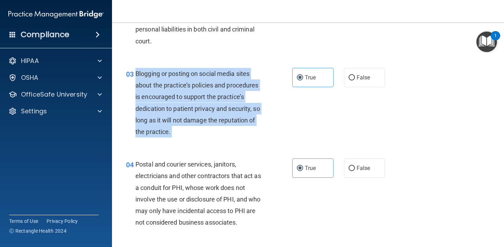
click at [196, 108] on span "Blogging or posting on social media sites about the practice’s policies and pro…" at bounding box center [197, 102] width 125 height 65
click at [232, 133] on div "Blogging or posting on social media sites about the practice’s policies and pro…" at bounding box center [201, 103] width 133 height 70
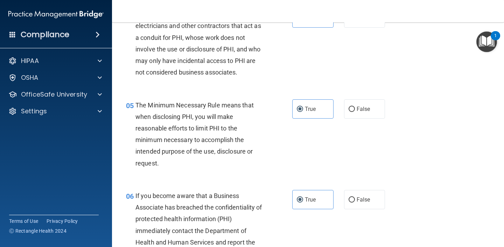
scroll to position [277, 0]
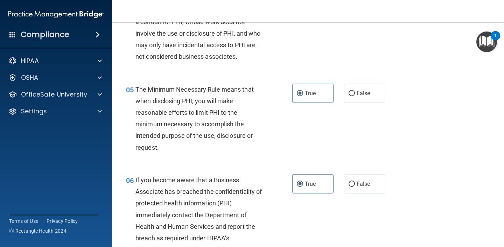
click at [224, 128] on div "The Minimum Necessary Rule means that when disclosing PHI, you will make reason…" at bounding box center [201, 119] width 133 height 70
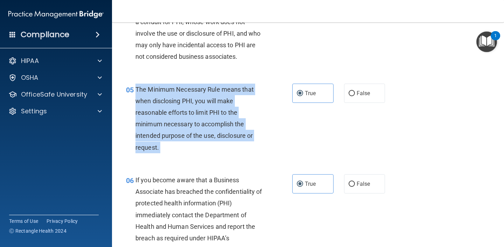
click at [224, 128] on div "The Minimum Necessary Rule means that when disclosing PHI, you will make reason…" at bounding box center [201, 119] width 133 height 70
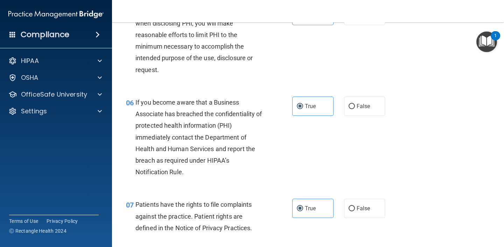
click at [204, 146] on span "If you become aware that a Business Associate has breached the confidentiality …" at bounding box center [198, 137] width 127 height 77
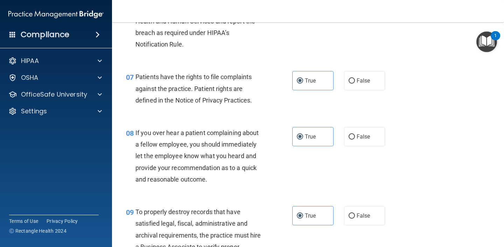
scroll to position [504, 0]
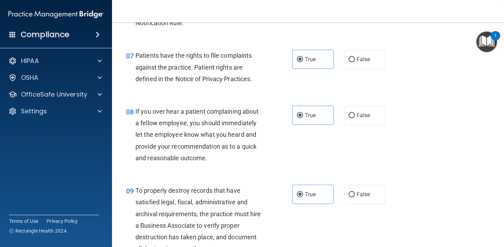
click at [184, 68] on span "Patients have the rights to file complaints against the practice. Patient right…" at bounding box center [193, 67] width 117 height 30
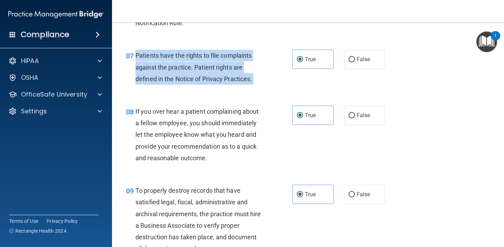
click at [184, 68] on span "Patients have the rights to file complaints against the practice. Patient right…" at bounding box center [193, 67] width 117 height 30
click at [190, 68] on span "Patients have the rights to file complaints against the practice. Patient right…" at bounding box center [193, 67] width 117 height 30
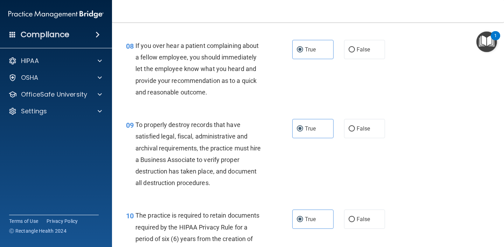
scroll to position [590, 0]
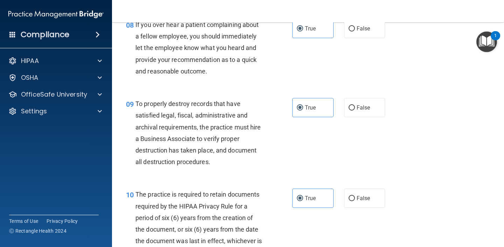
click at [210, 120] on div "To properly destroy records that have satisfied legal, fiscal, administrative a…" at bounding box center [201, 133] width 133 height 70
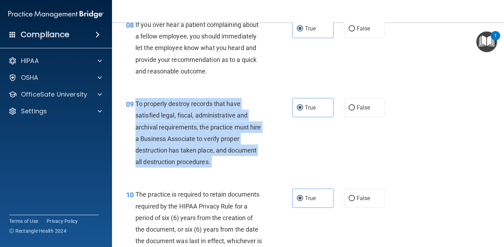
click at [210, 120] on div "To properly destroy records that have satisfied legal, fiscal, administrative a…" at bounding box center [201, 133] width 133 height 70
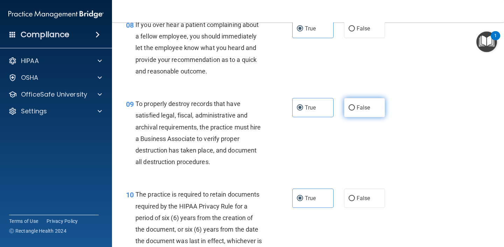
click at [355, 109] on label "False" at bounding box center [364, 107] width 41 height 19
click at [355, 109] on input "False" at bounding box center [352, 107] width 6 height 5
radio input "true"
radio input "false"
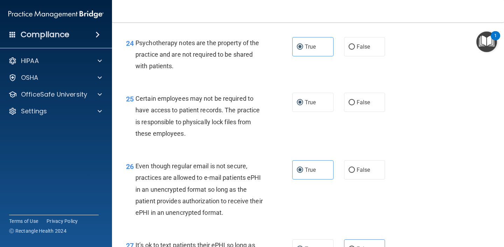
scroll to position [1941, 0]
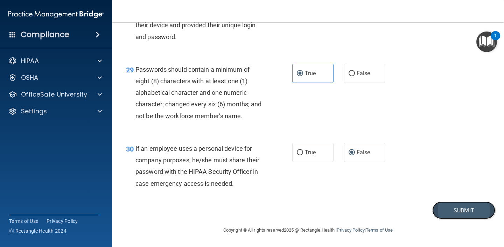
click at [453, 206] on button "Submit" at bounding box center [463, 211] width 63 height 18
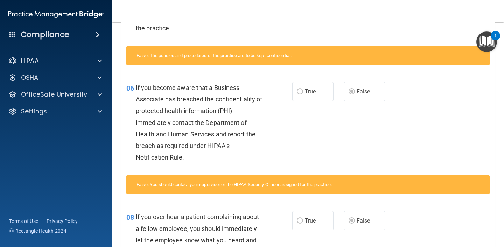
scroll to position [347, 0]
